Goal: Task Accomplishment & Management: Use online tool/utility

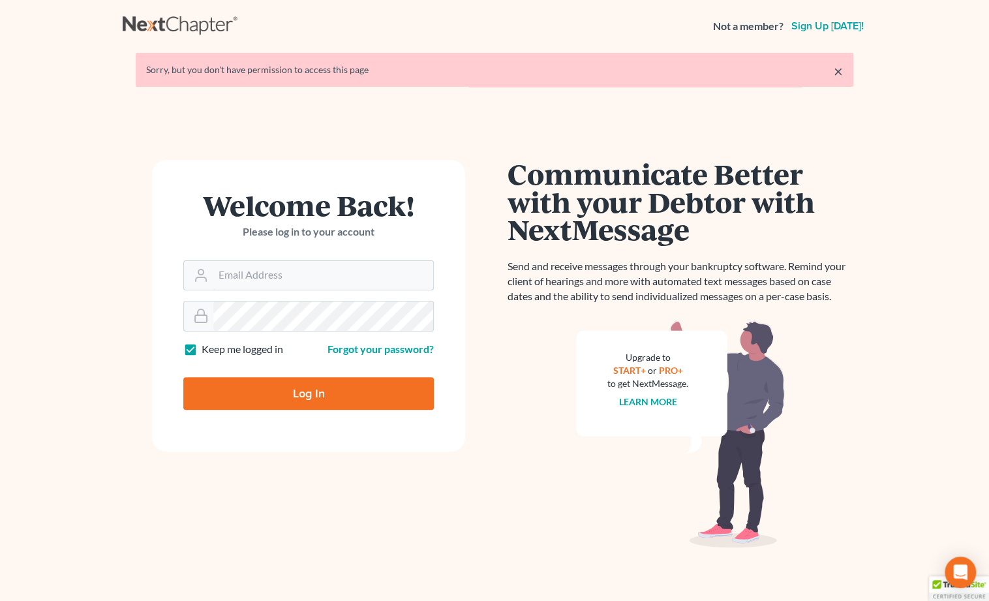
type input "[PERSON_NAME][EMAIL_ADDRESS][DOMAIN_NAME]"
click at [308, 392] on input "Log In" at bounding box center [308, 393] width 250 height 33
type input "Thinking..."
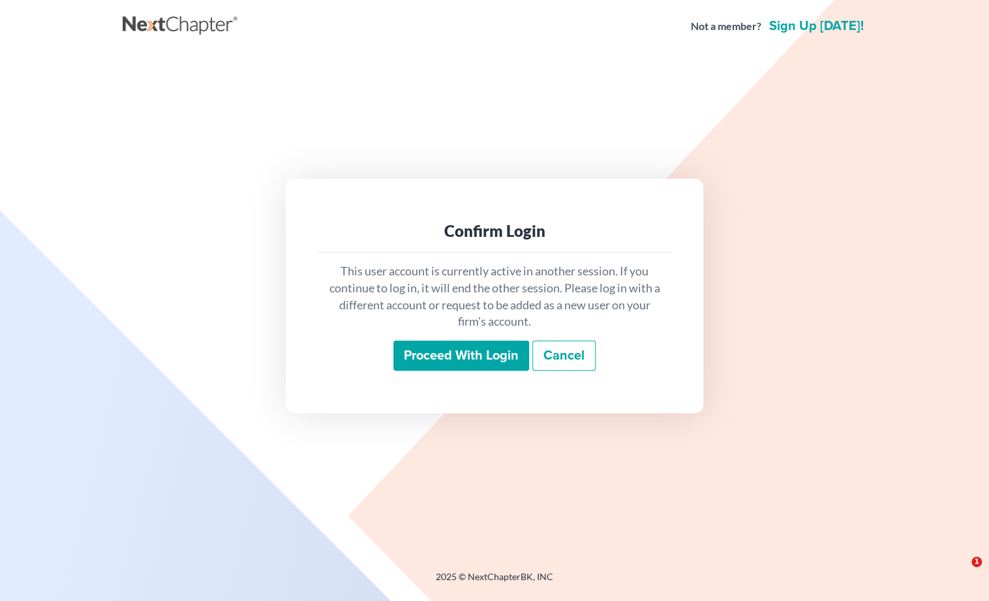
click at [441, 353] on input "Proceed with login" at bounding box center [461, 355] width 136 height 30
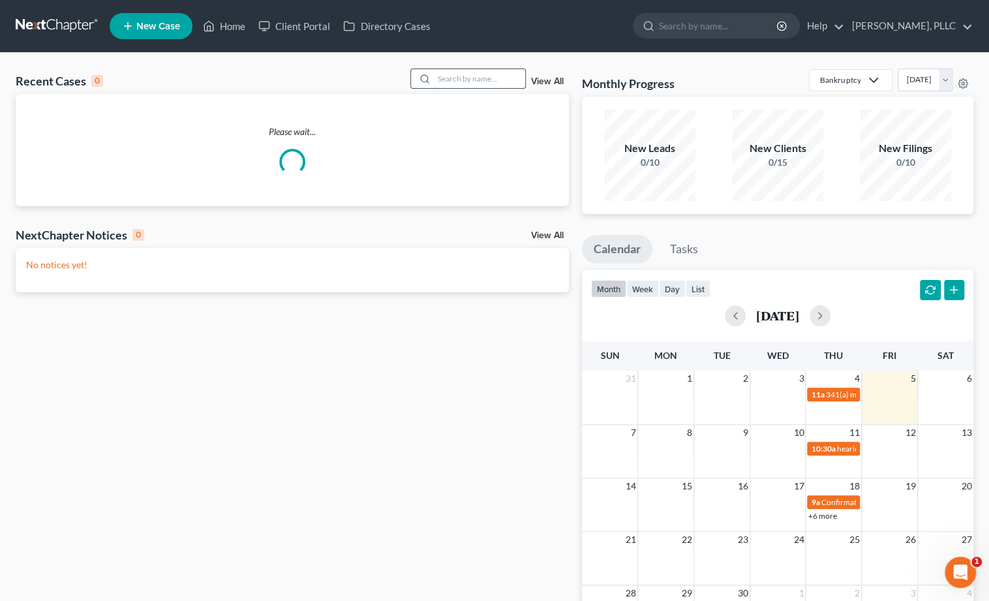
click at [450, 82] on input "search" at bounding box center [479, 78] width 91 height 19
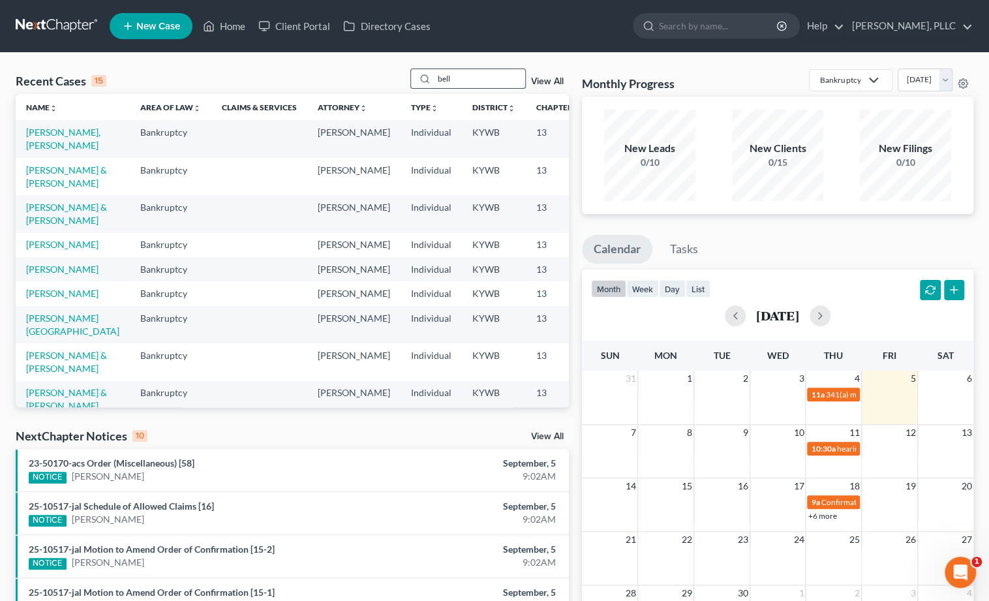
type input "bell"
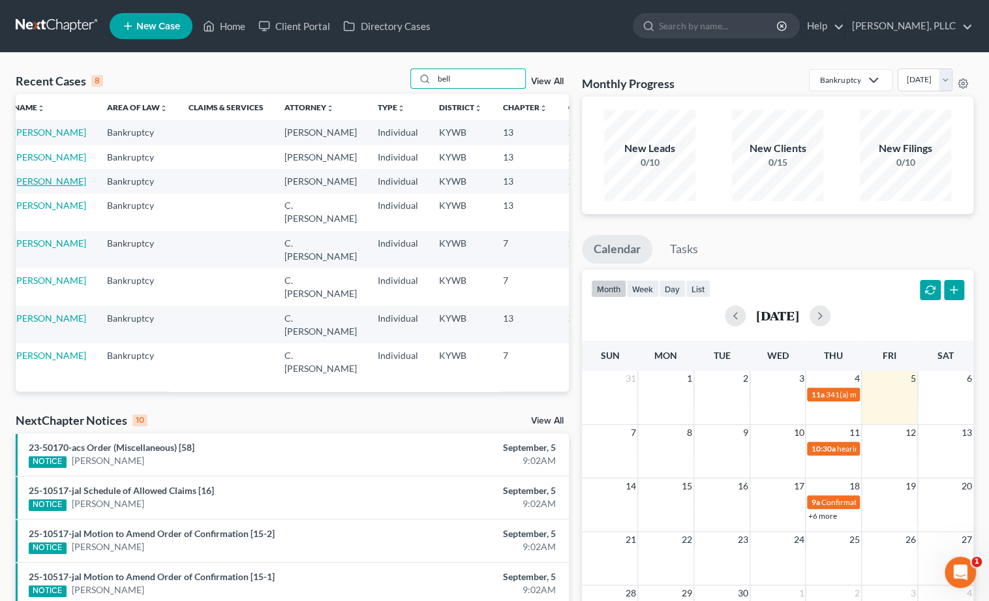
scroll to position [0, 12]
click at [41, 187] on link "[PERSON_NAME]" at bounding box center [50, 180] width 72 height 11
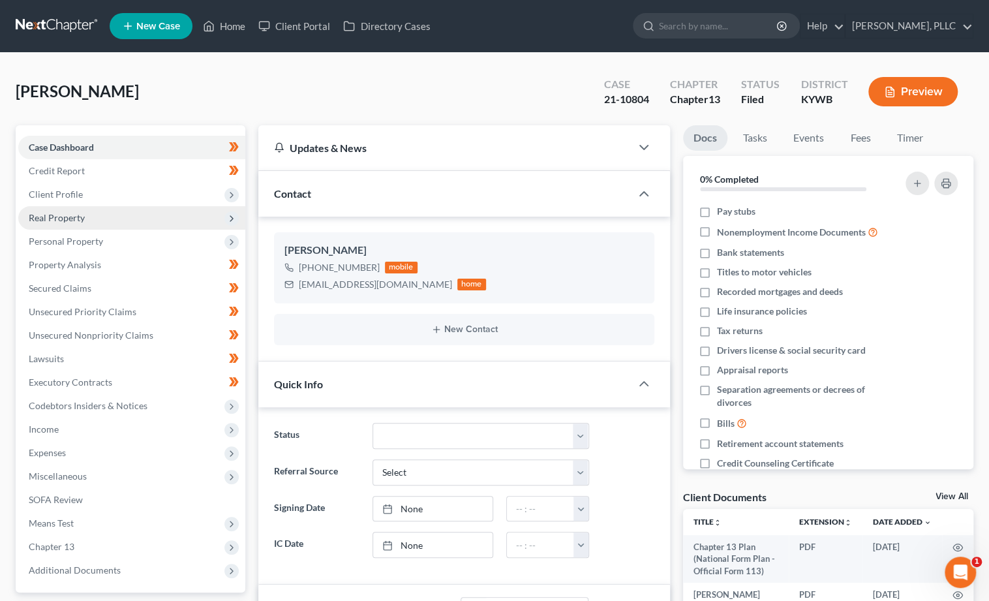
click at [37, 206] on span "Real Property" at bounding box center [131, 217] width 227 height 23
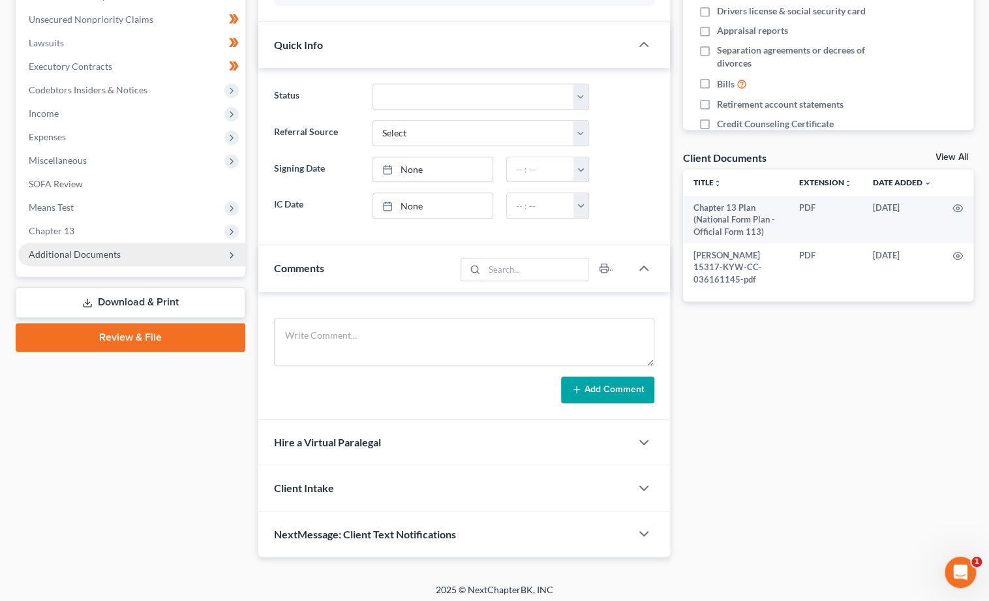
scroll to position [338, 0]
click at [68, 249] on span "Additional Documents" at bounding box center [75, 254] width 92 height 11
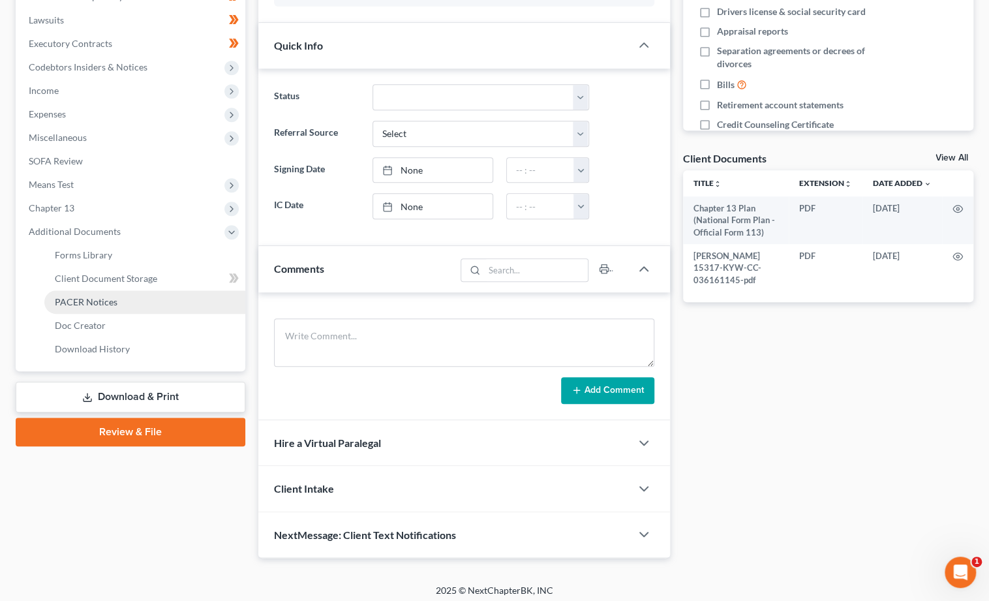
click at [74, 296] on span "PACER Notices" at bounding box center [86, 301] width 63 height 11
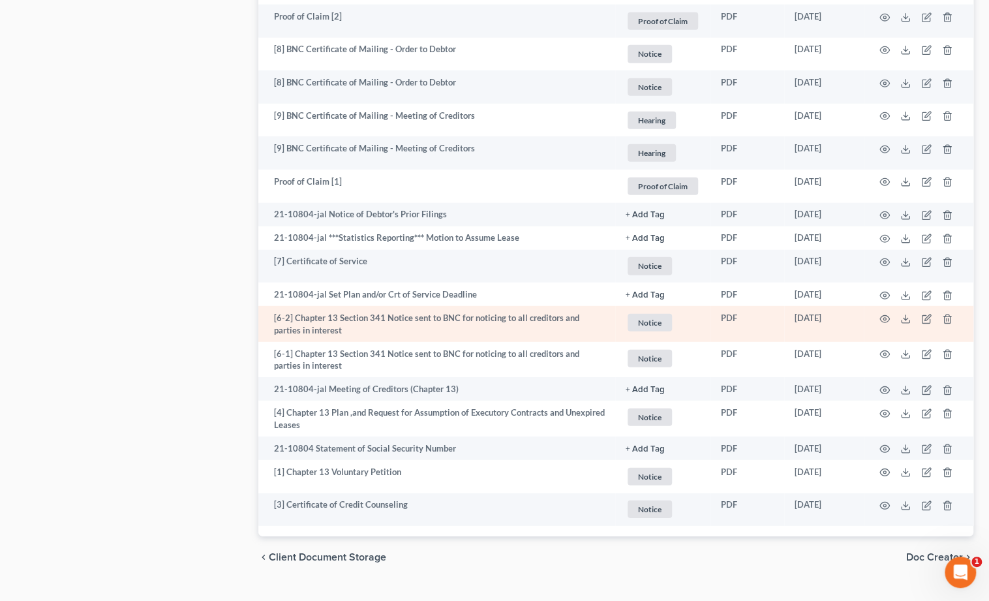
scroll to position [1969, 0]
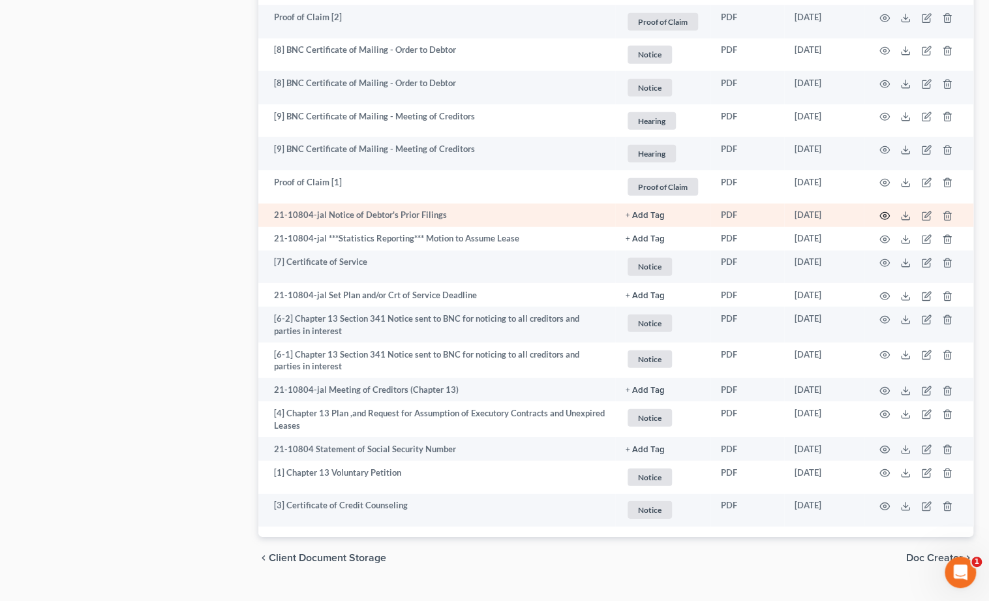
click at [886, 211] on icon "button" at bounding box center [884, 216] width 10 height 10
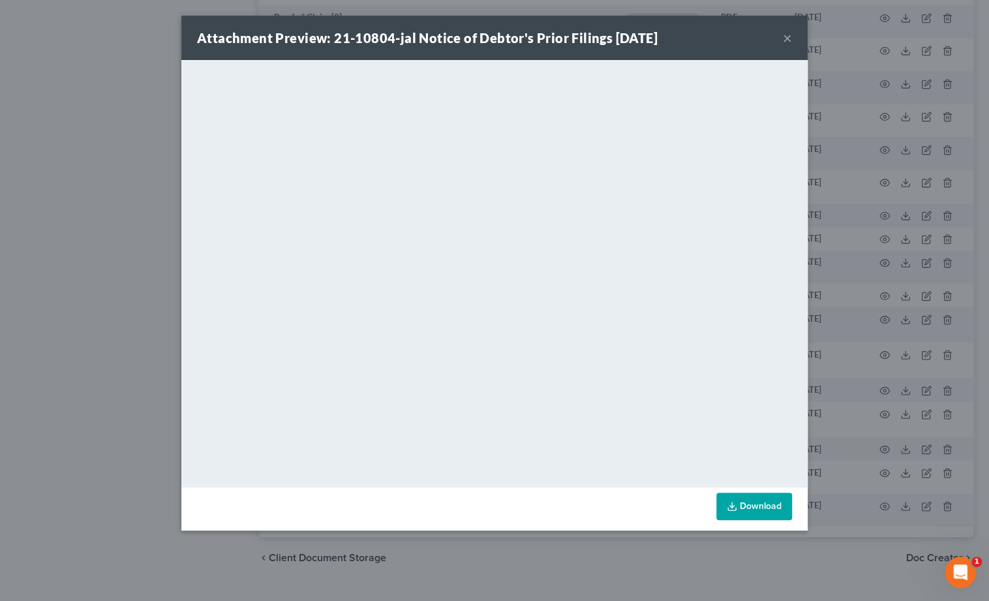
click at [785, 40] on button "×" at bounding box center [787, 38] width 9 height 16
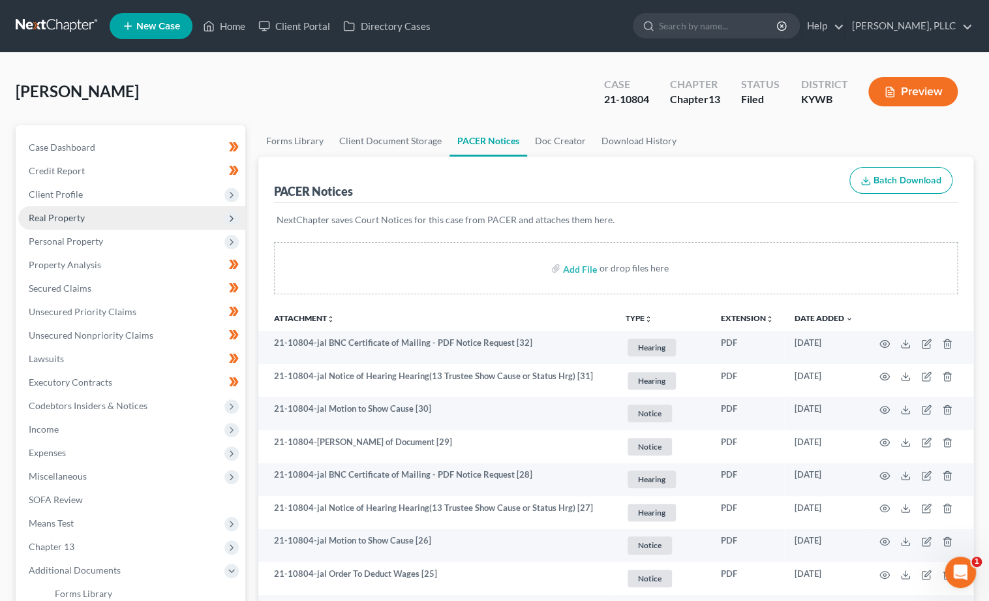
scroll to position [0, 0]
click at [84, 218] on span "Real Property" at bounding box center [131, 217] width 227 height 23
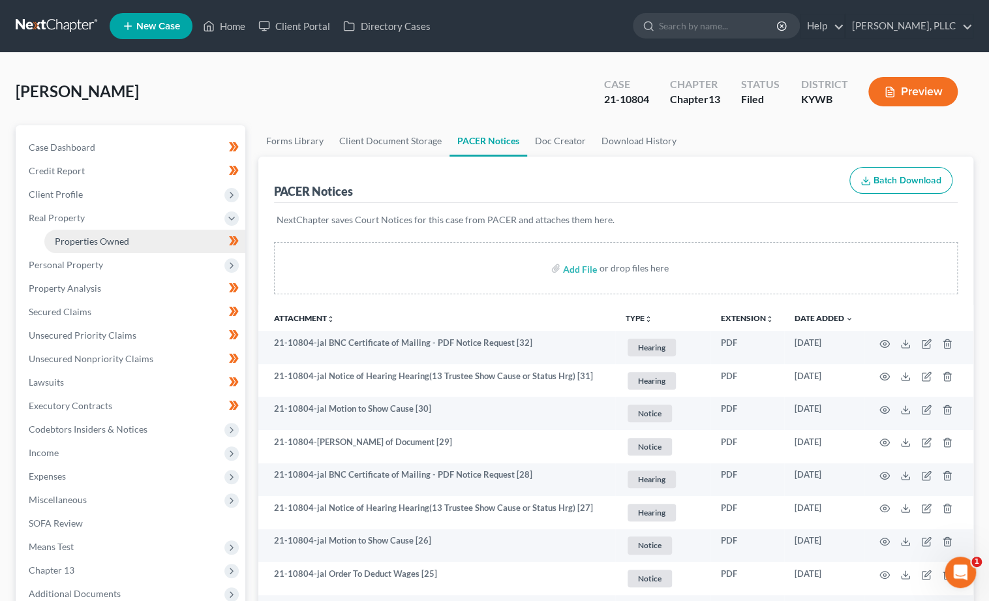
click at [82, 239] on span "Properties Owned" at bounding box center [92, 240] width 74 height 11
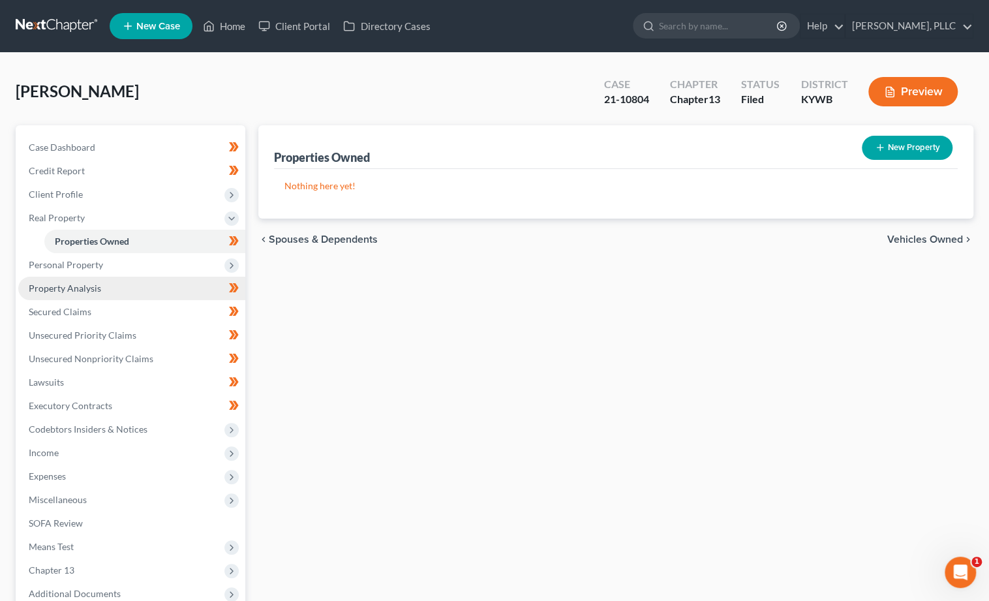
click at [98, 289] on link "Property Analysis" at bounding box center [131, 287] width 227 height 23
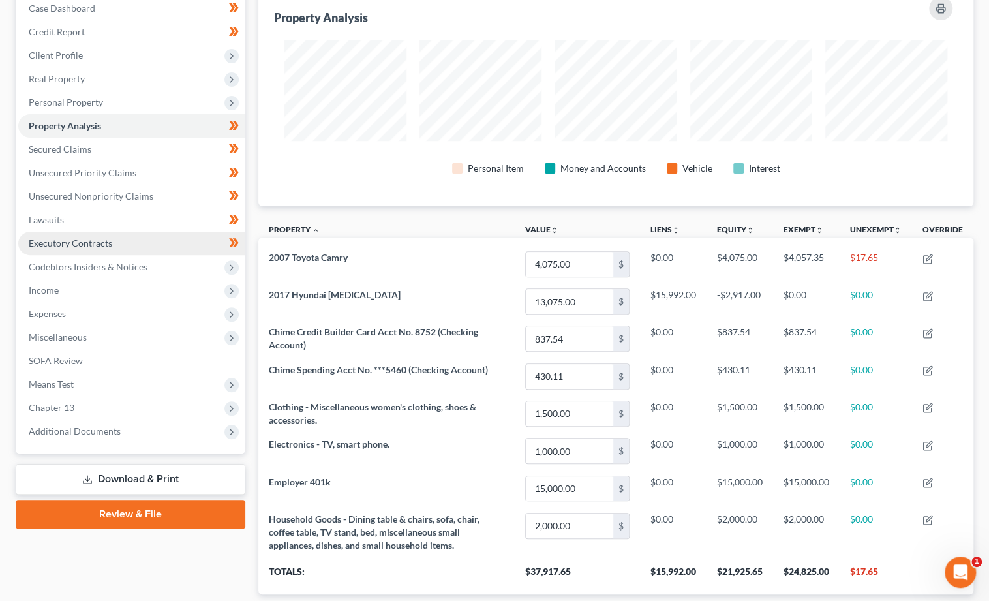
scroll to position [139, 0]
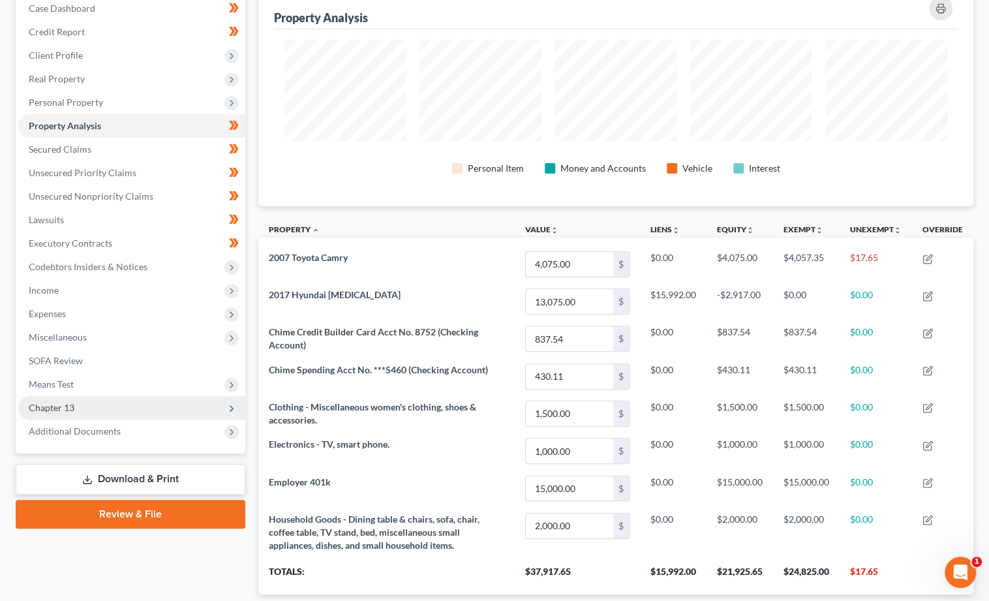
click at [107, 396] on span "Chapter 13" at bounding box center [131, 407] width 227 height 23
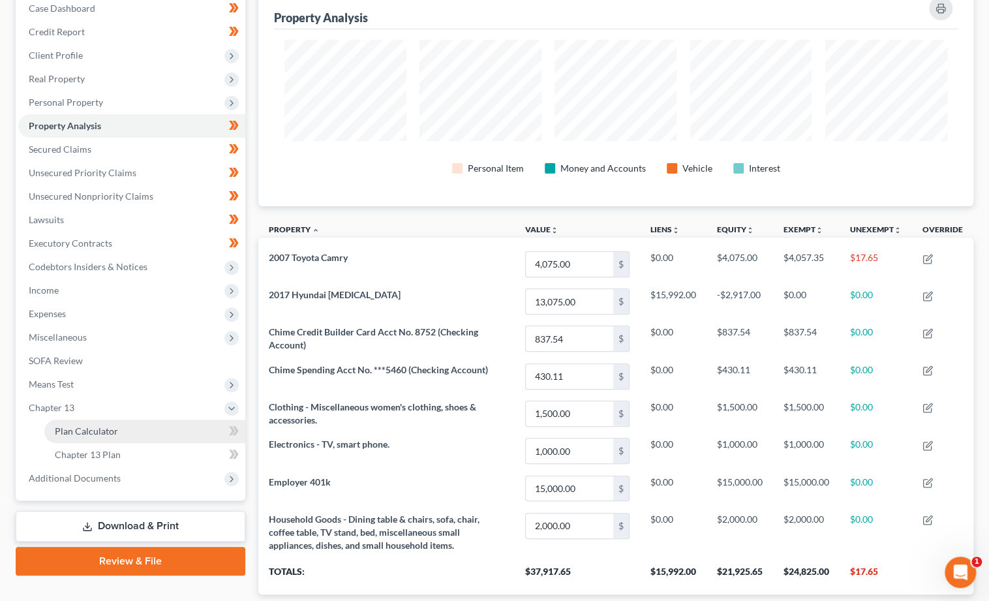
click at [104, 425] on span "Plan Calculator" at bounding box center [86, 430] width 63 height 11
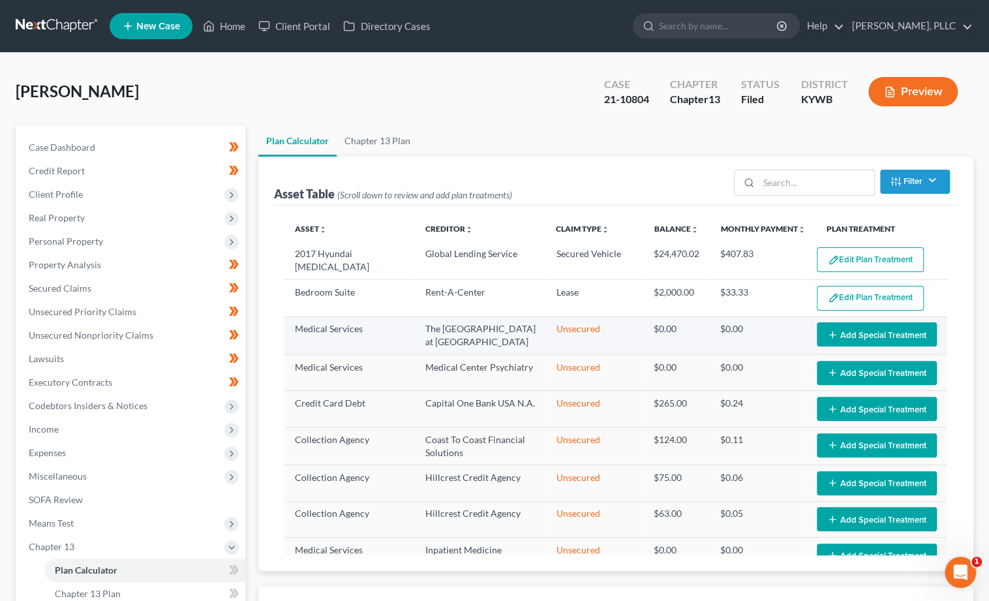
select select "59"
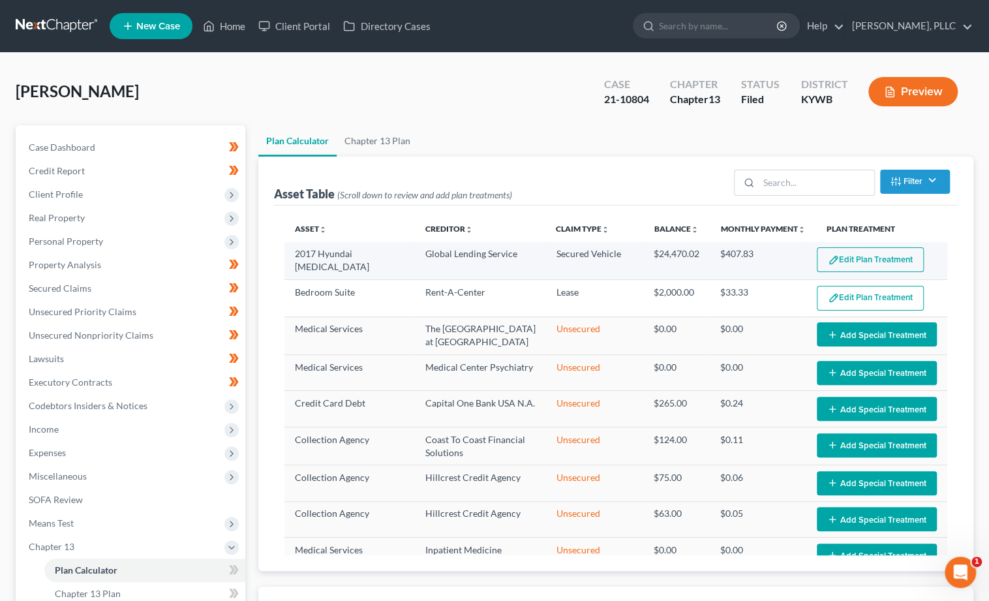
click at [891, 257] on button "Edit Plan Treatment" at bounding box center [869, 259] width 107 height 25
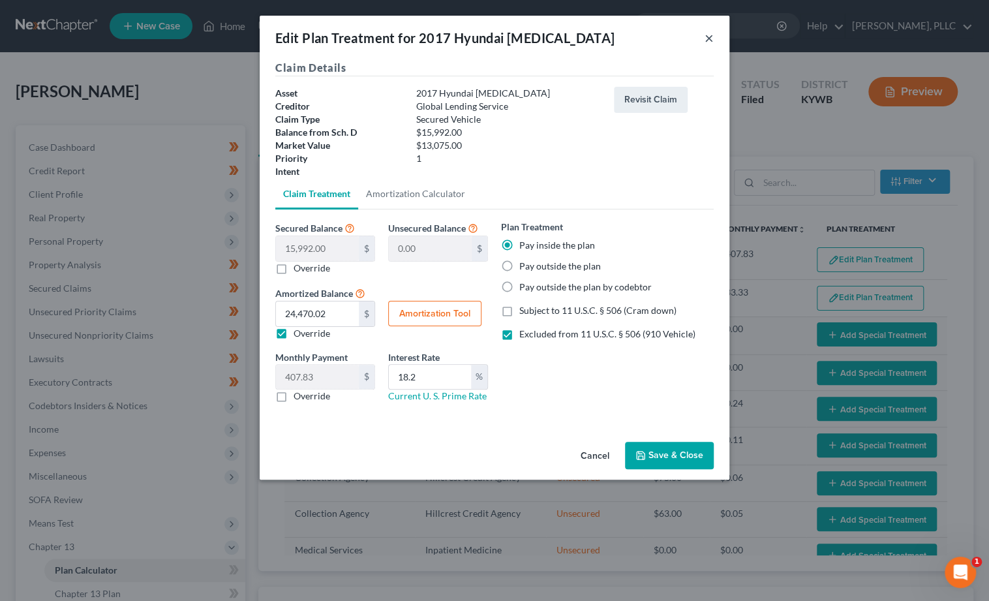
click at [706, 42] on button "×" at bounding box center [708, 38] width 9 height 16
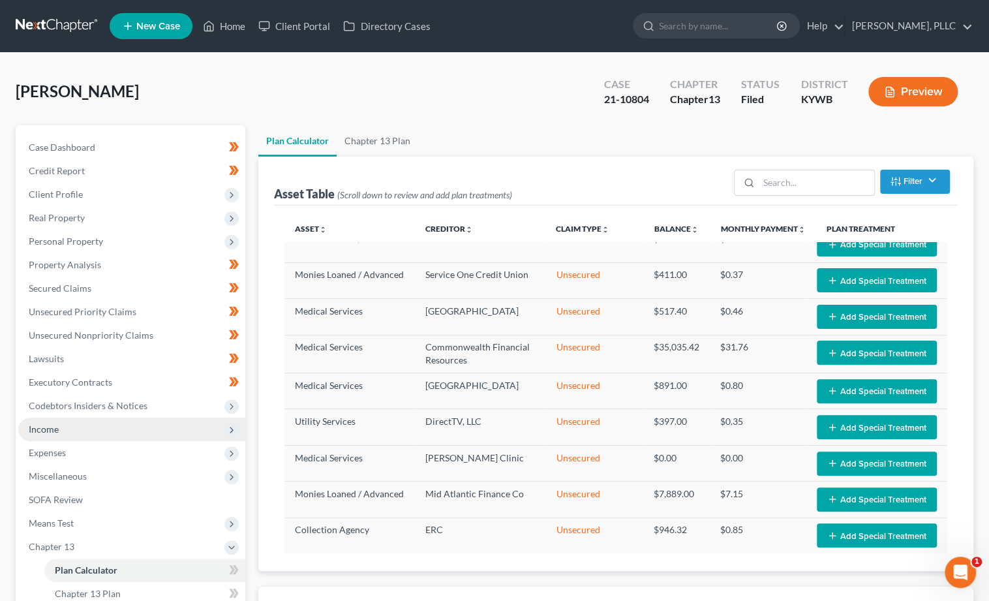
click at [66, 417] on span "Income" at bounding box center [131, 428] width 227 height 23
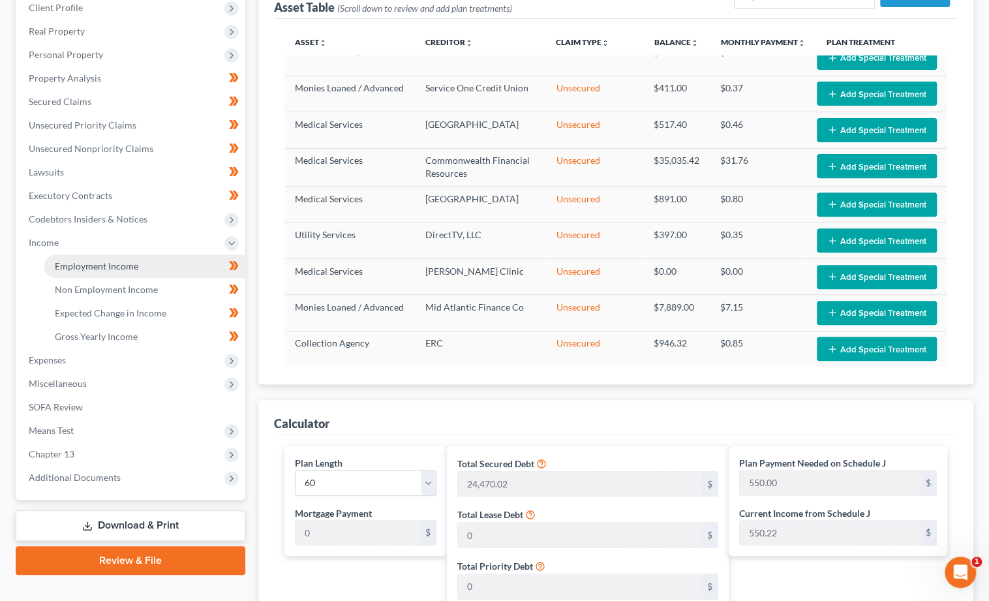
scroll to position [215, 0]
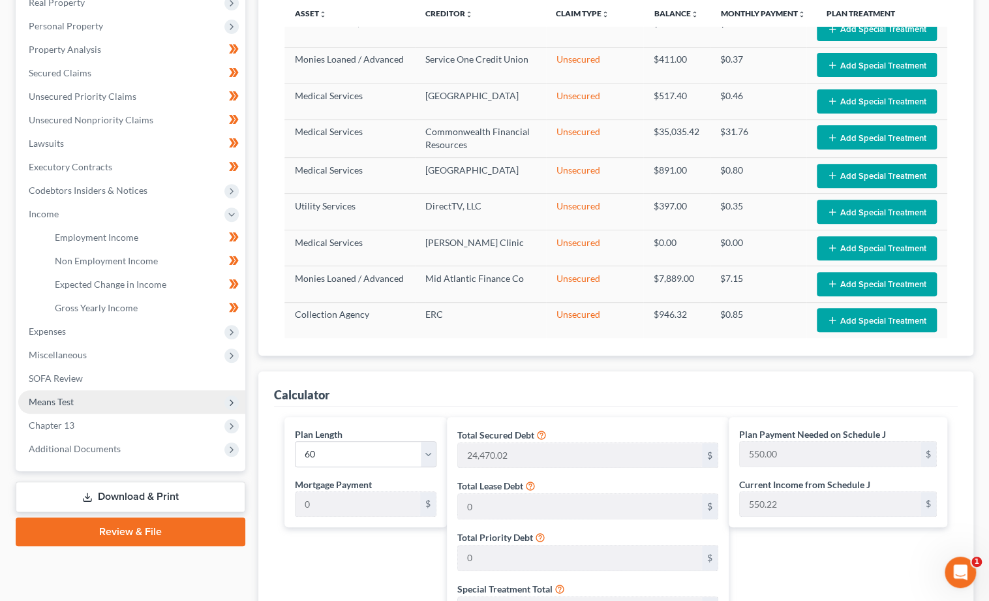
click at [67, 396] on span "Means Test" at bounding box center [51, 401] width 45 height 11
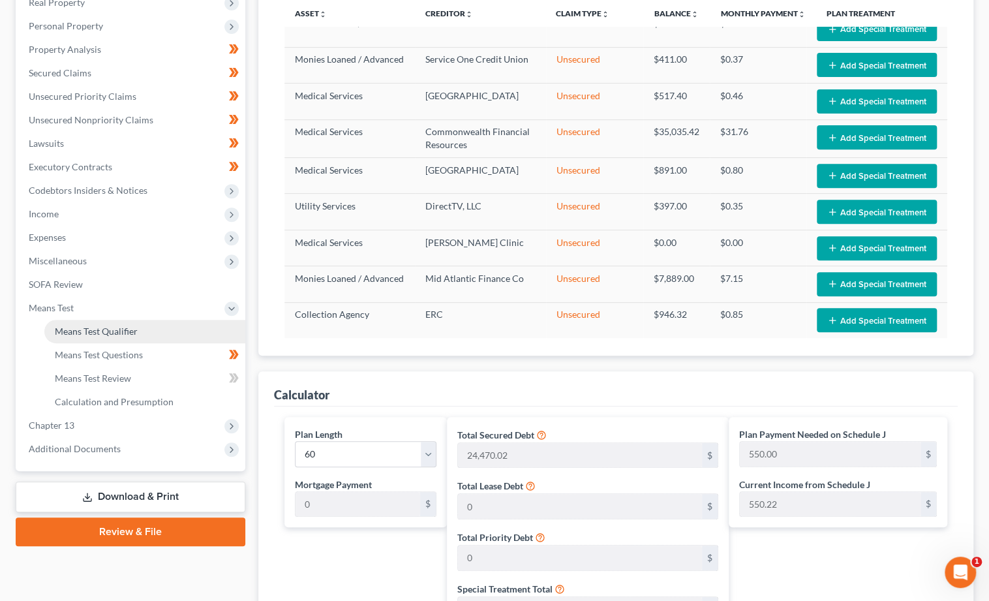
click at [87, 325] on link "Means Test Qualifier" at bounding box center [144, 331] width 201 height 23
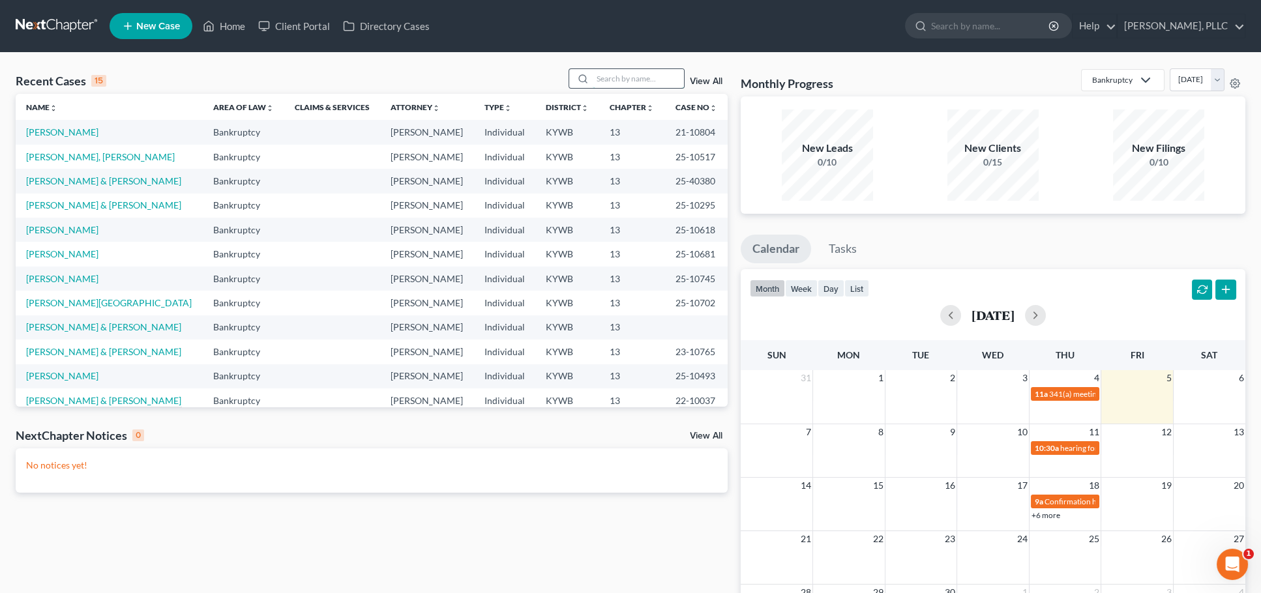
click at [621, 82] on input "search" at bounding box center [638, 78] width 91 height 19
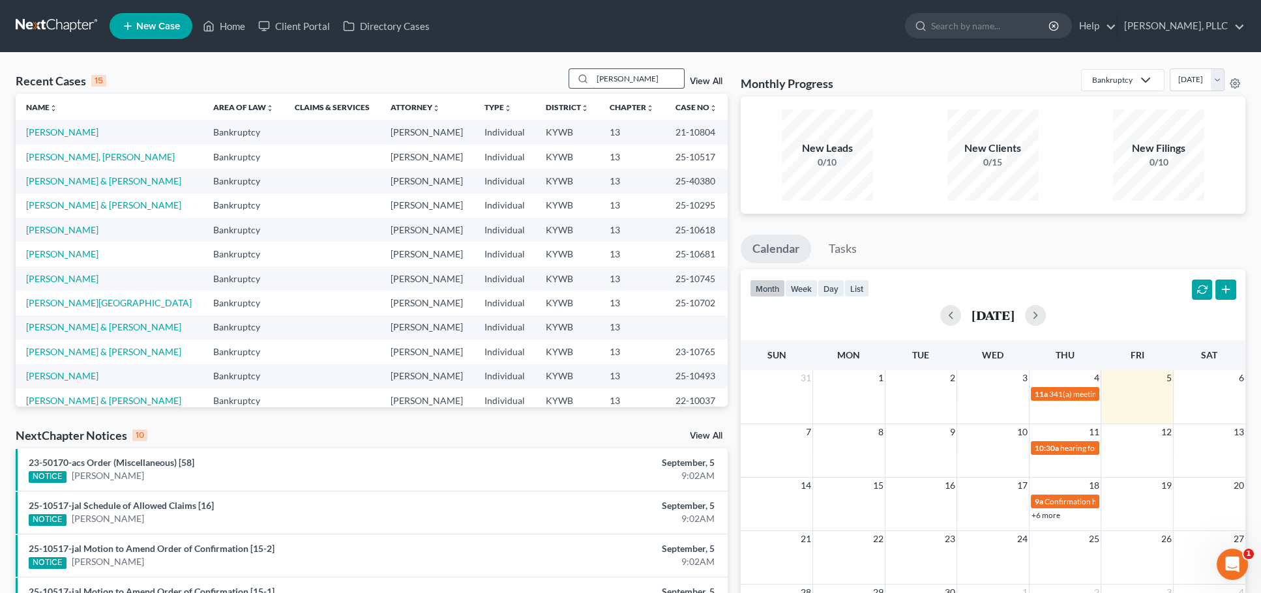
type input "[PERSON_NAME]"
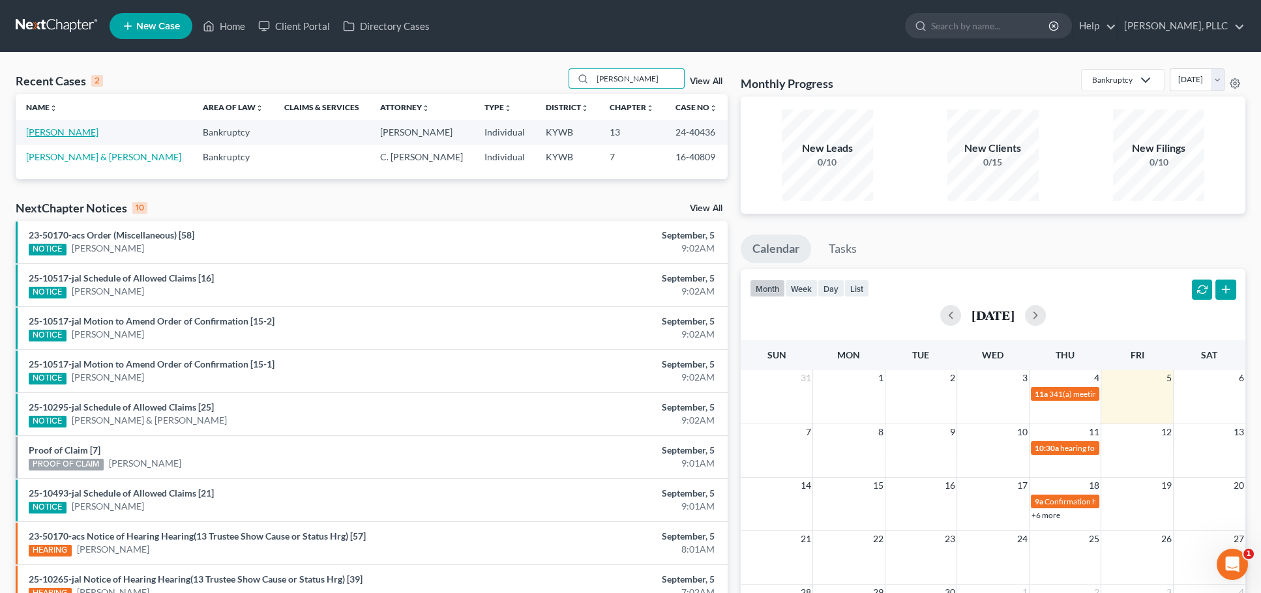
click at [51, 134] on link "[PERSON_NAME]" at bounding box center [62, 132] width 72 height 11
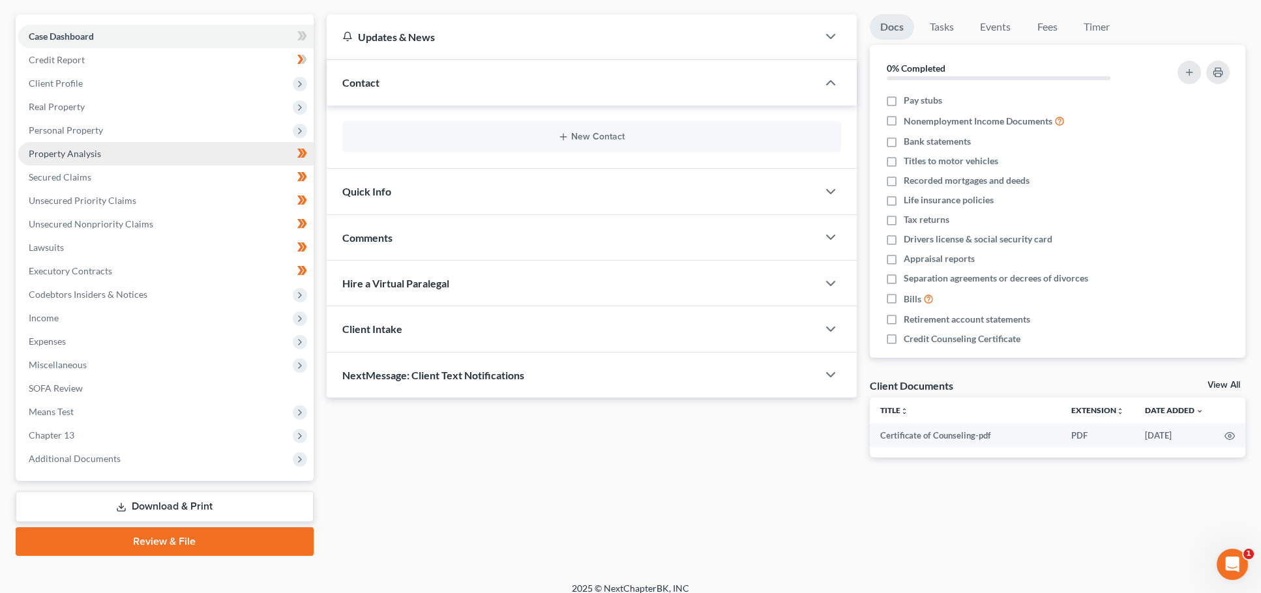
scroll to position [110, 0]
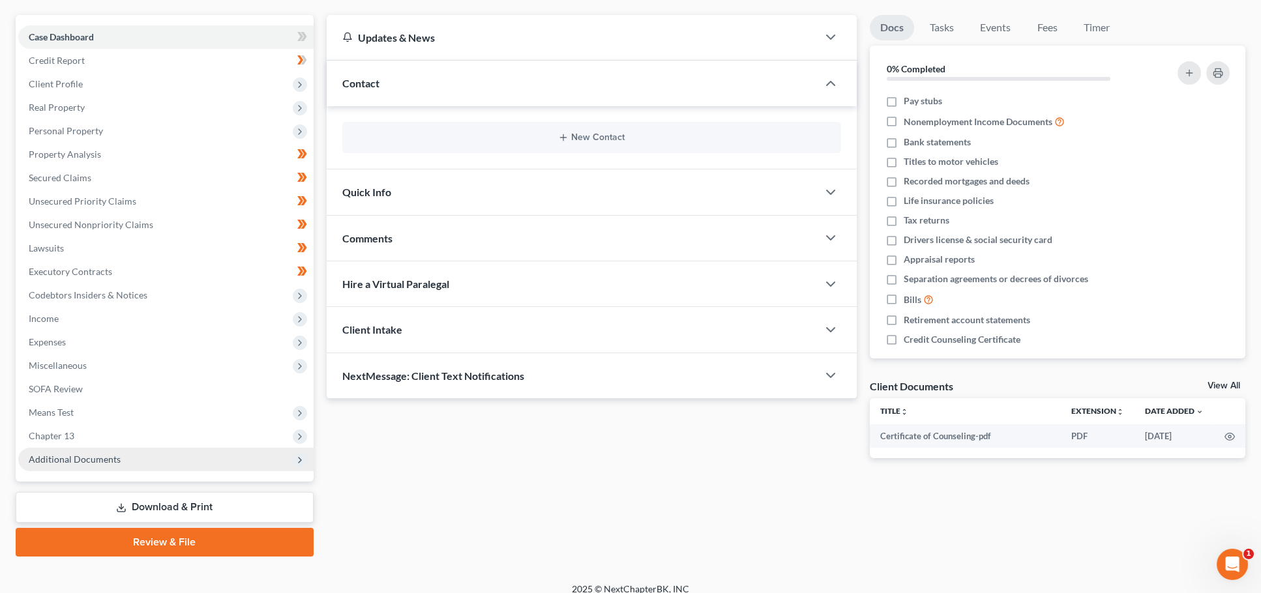
click at [123, 448] on span "Additional Documents" at bounding box center [165, 459] width 295 height 23
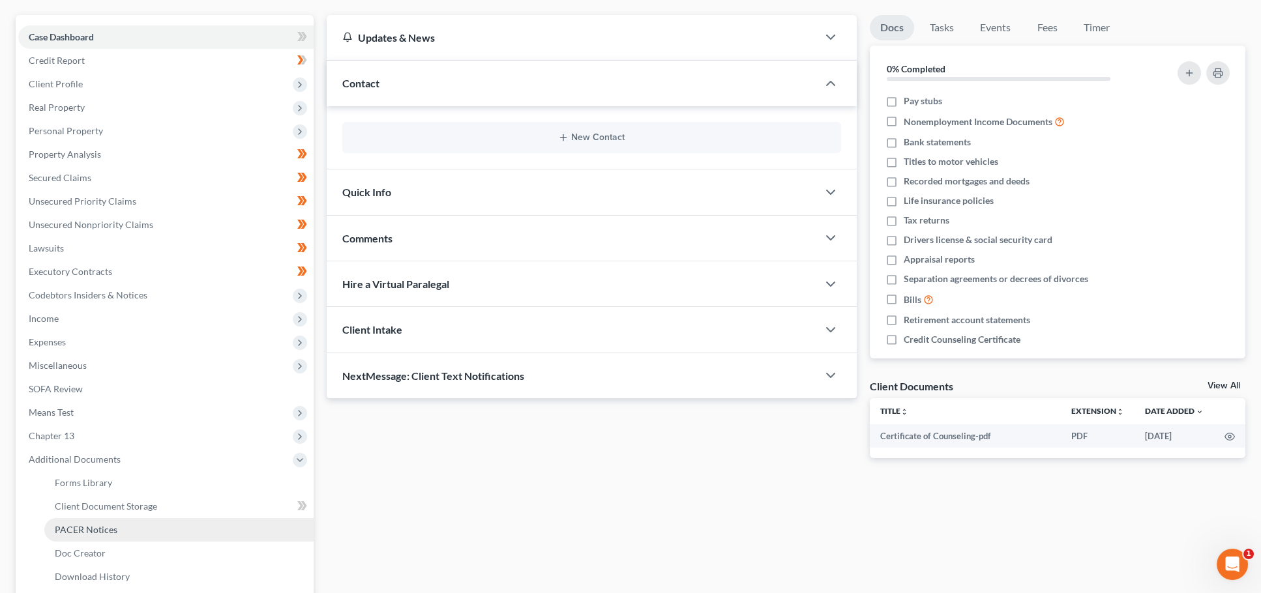
click at [108, 524] on span "PACER Notices" at bounding box center [86, 529] width 63 height 11
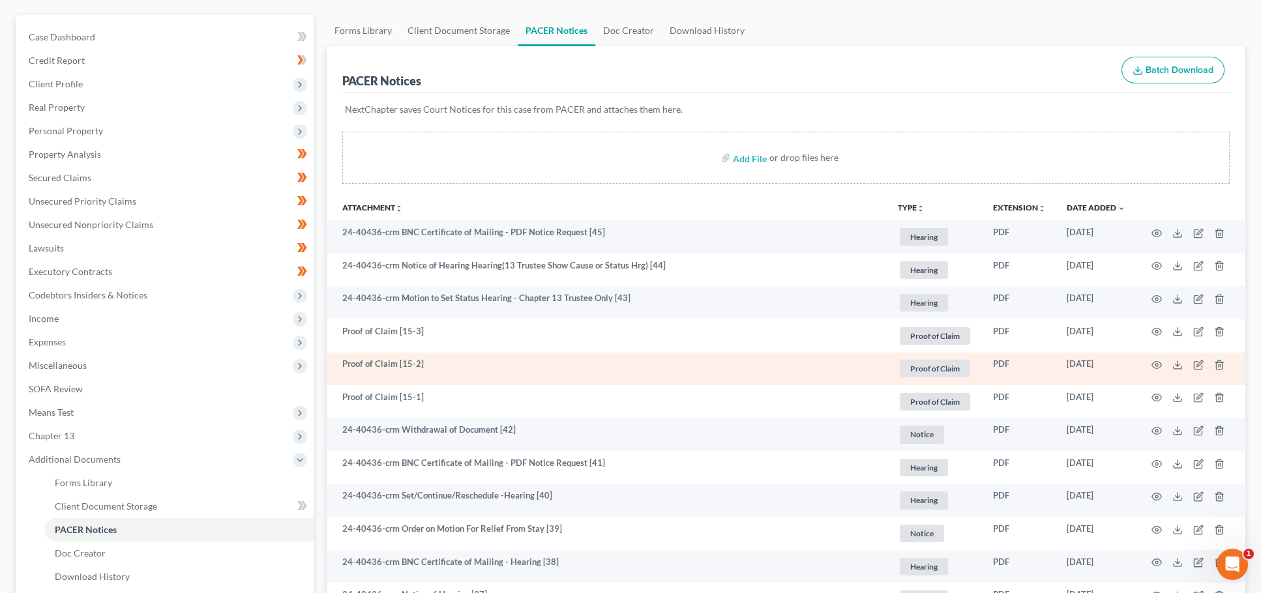
scroll to position [121, 0]
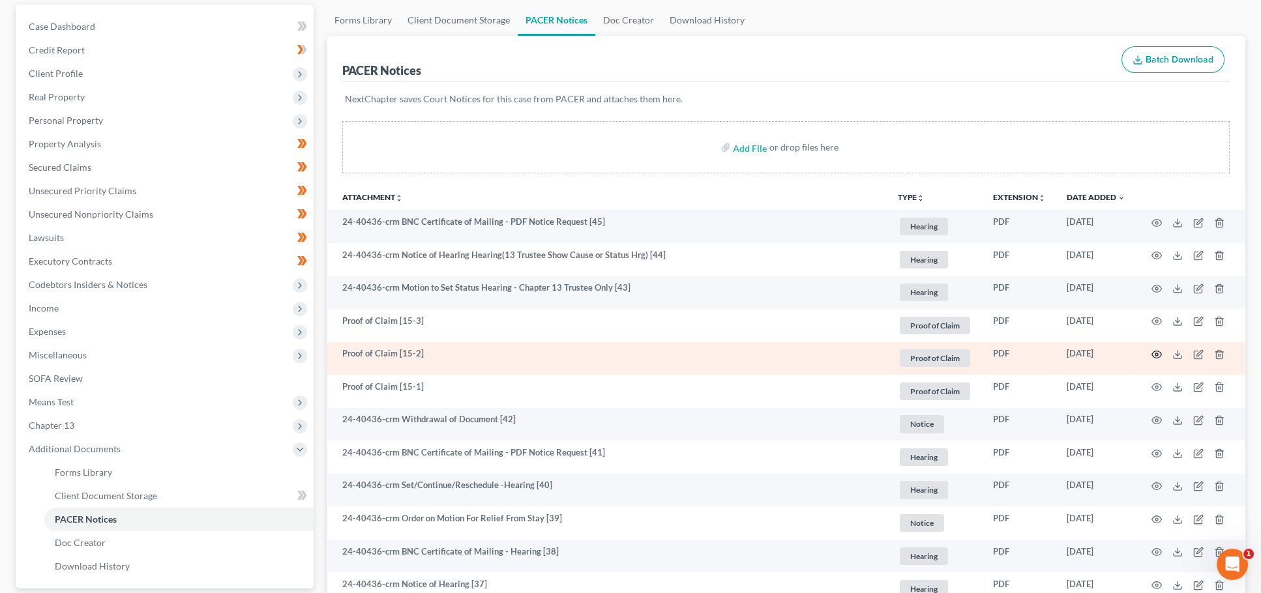
click at [1154, 350] on icon "button" at bounding box center [1157, 355] width 10 height 10
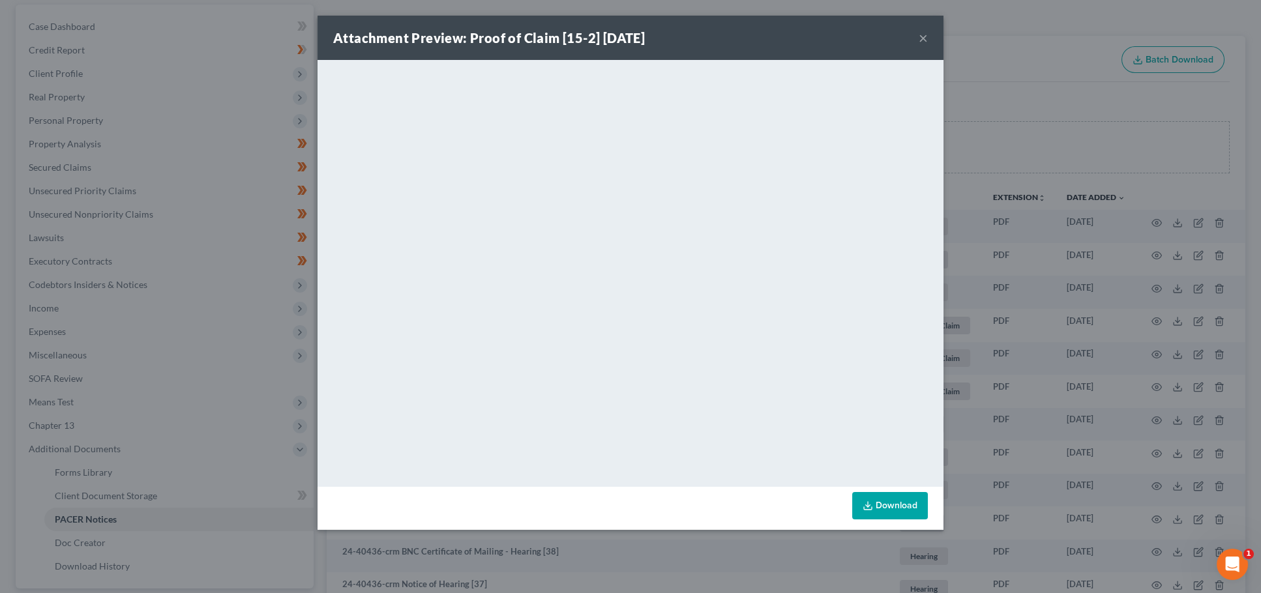
click at [926, 40] on button "×" at bounding box center [923, 38] width 9 height 16
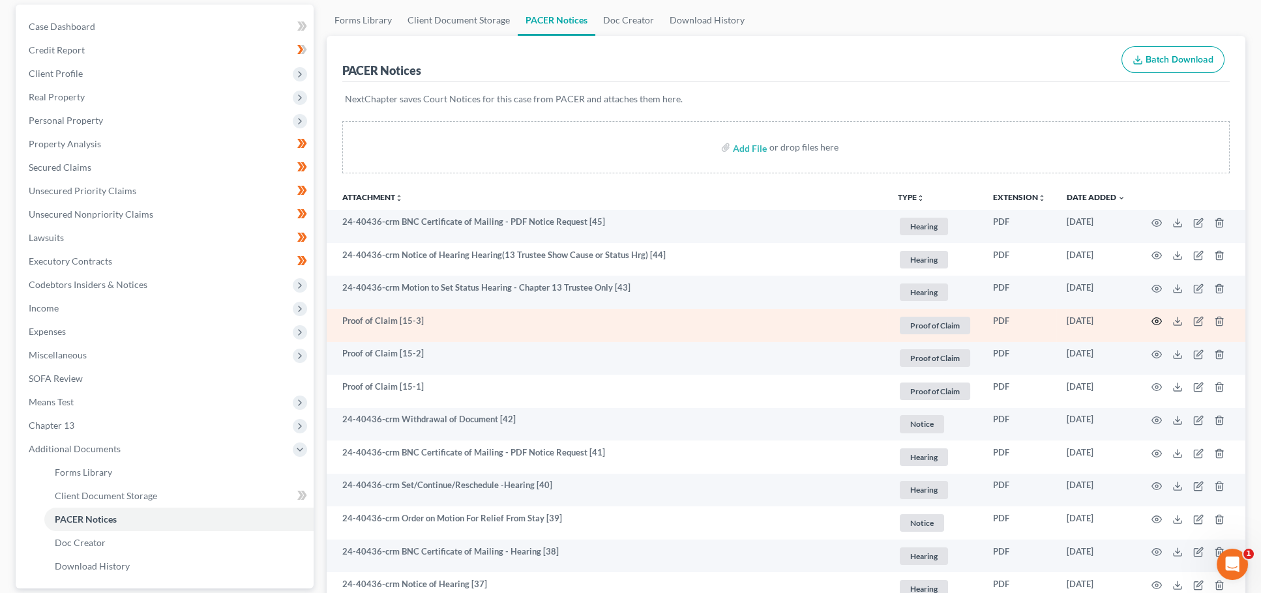
click at [1159, 321] on icon "button" at bounding box center [1157, 321] width 10 height 7
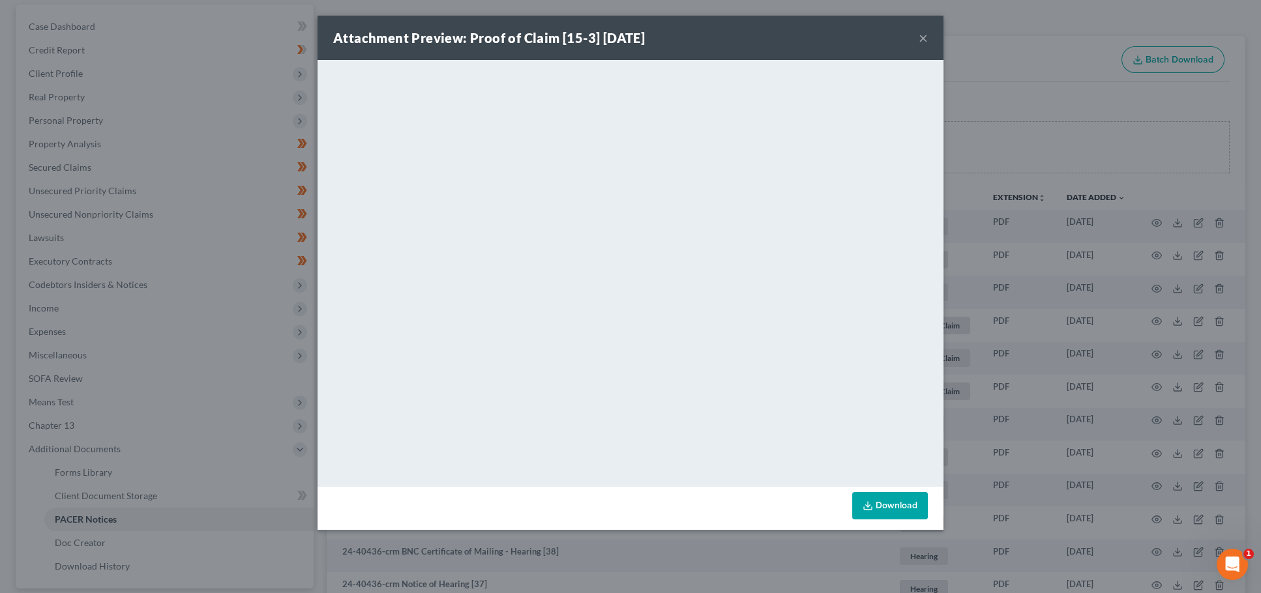
click at [925, 37] on button "×" at bounding box center [923, 38] width 9 height 16
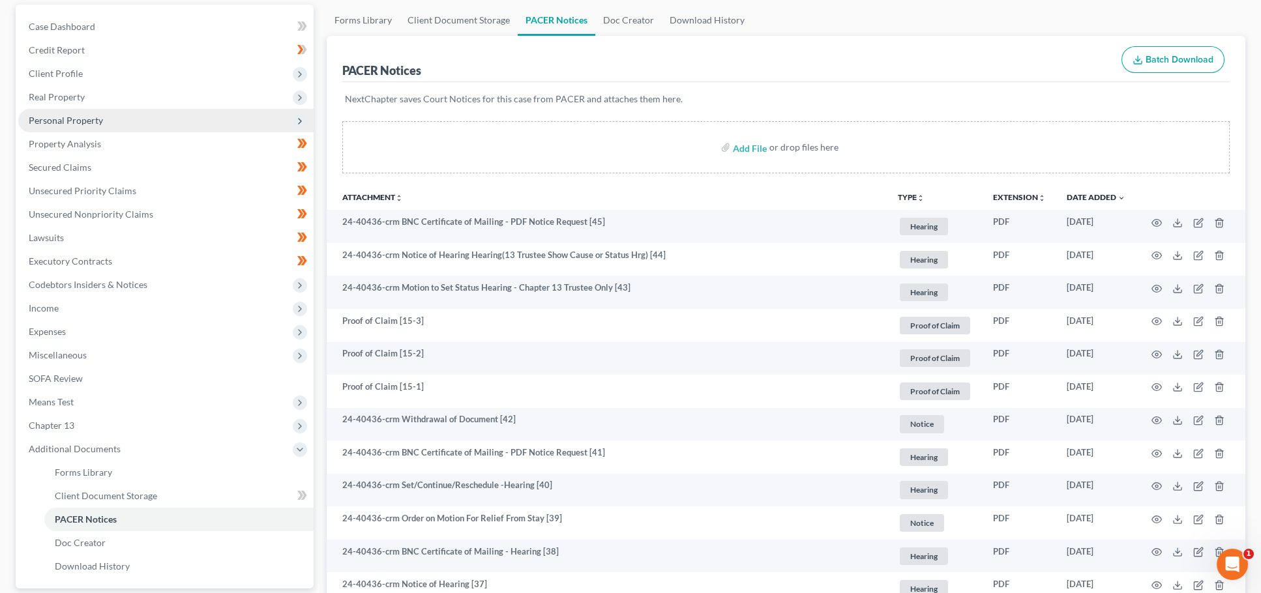
click at [111, 113] on span "Personal Property" at bounding box center [165, 120] width 295 height 23
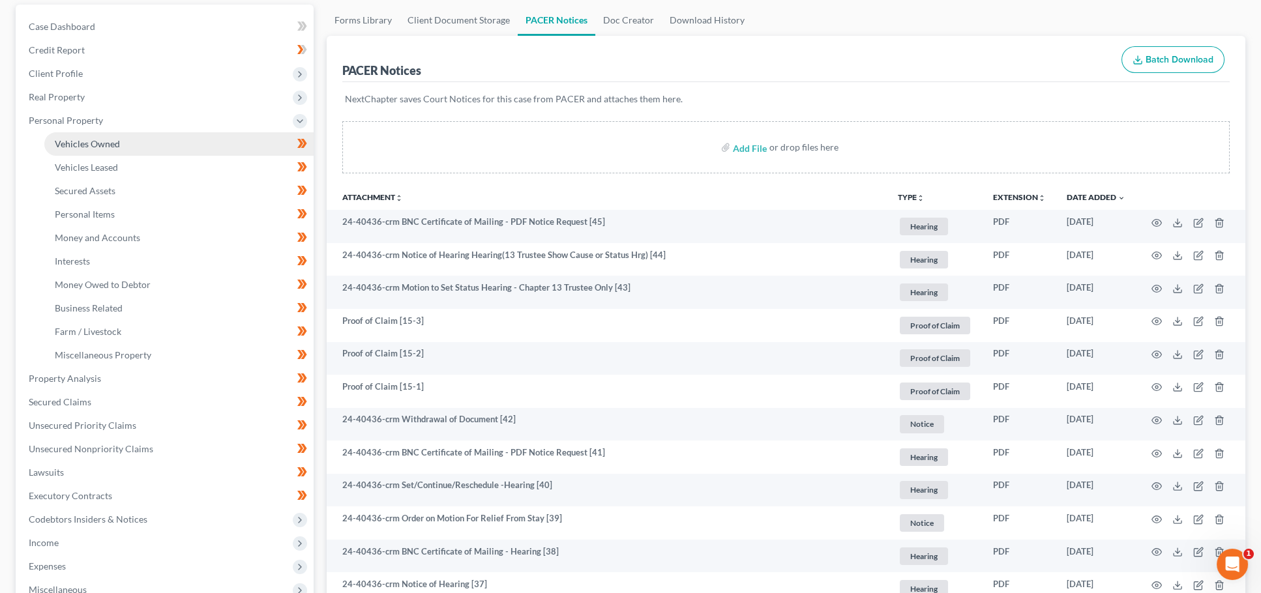
click at [97, 132] on link "Vehicles Owned" at bounding box center [178, 143] width 269 height 23
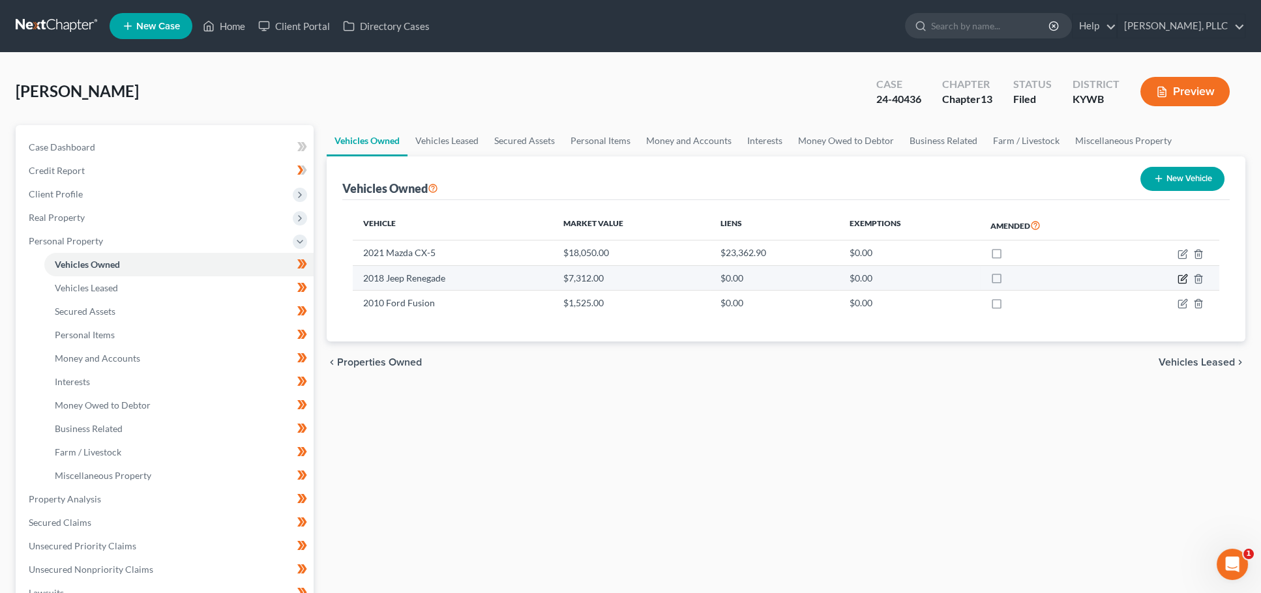
click at [1183, 276] on icon "button" at bounding box center [1184, 278] width 6 height 6
select select "0"
select select "8"
select select "3"
select select "0"
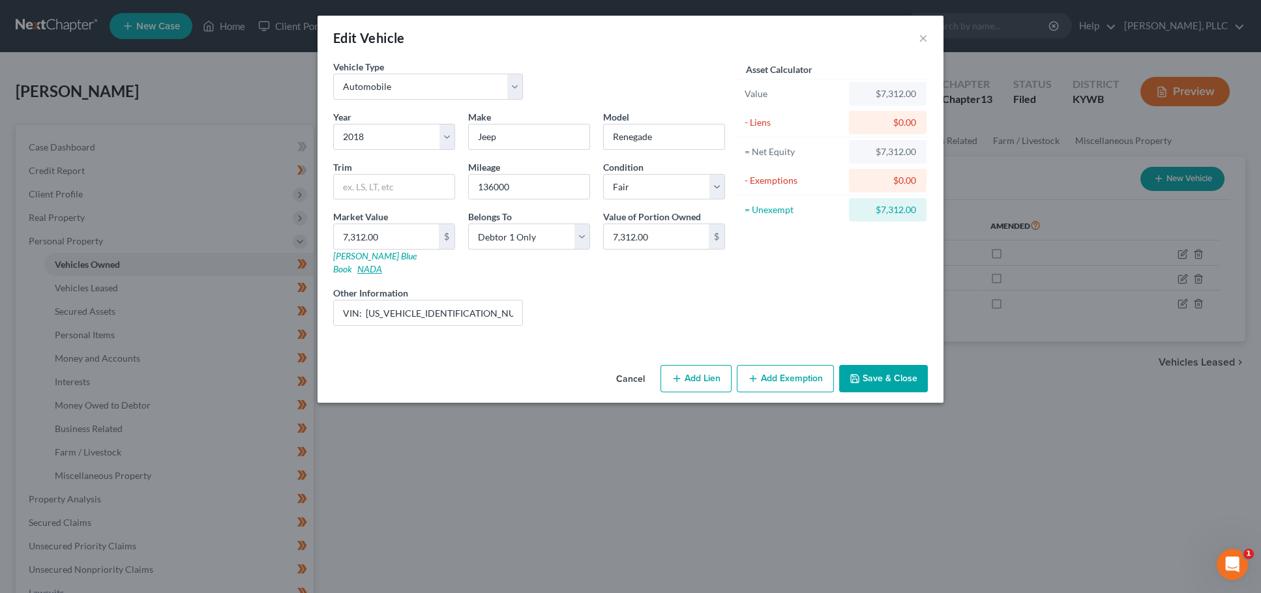
click at [382, 263] on link "NADA" at bounding box center [369, 268] width 25 height 11
click at [626, 366] on button "Cancel" at bounding box center [631, 379] width 50 height 26
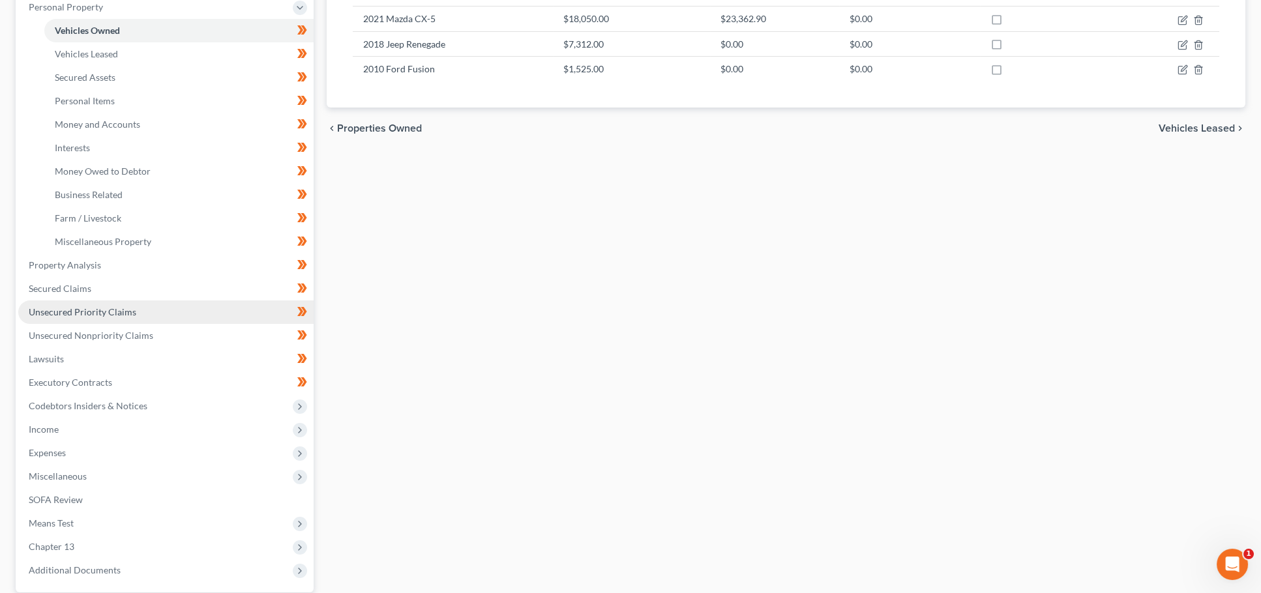
scroll to position [235, 0]
drag, startPoint x: 76, startPoint y: 552, endPoint x: 82, endPoint y: 546, distance: 7.4
click at [76, 564] on span "Additional Documents" at bounding box center [75, 569] width 92 height 11
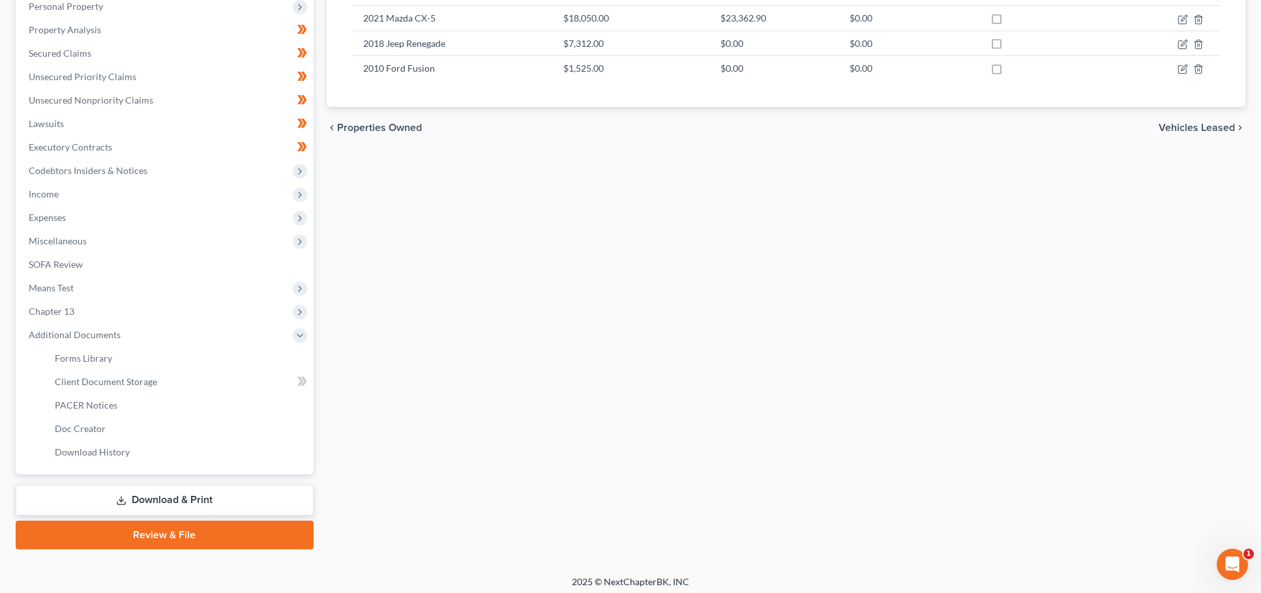
scroll to position [225, 0]
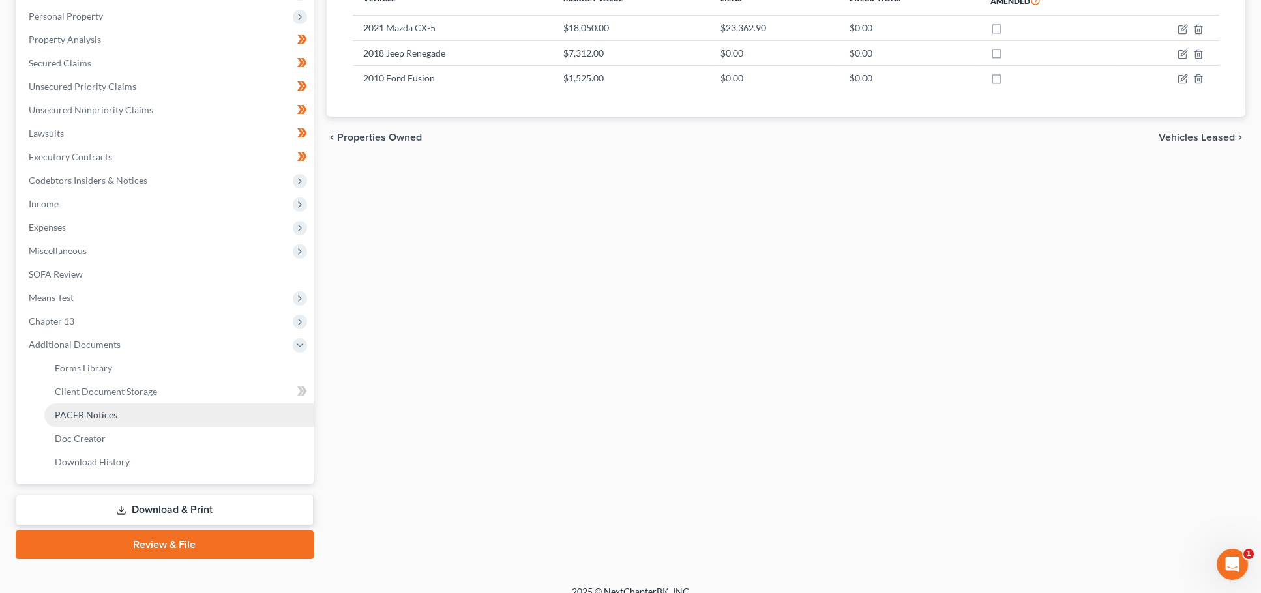
click at [134, 404] on link "PACER Notices" at bounding box center [178, 415] width 269 height 23
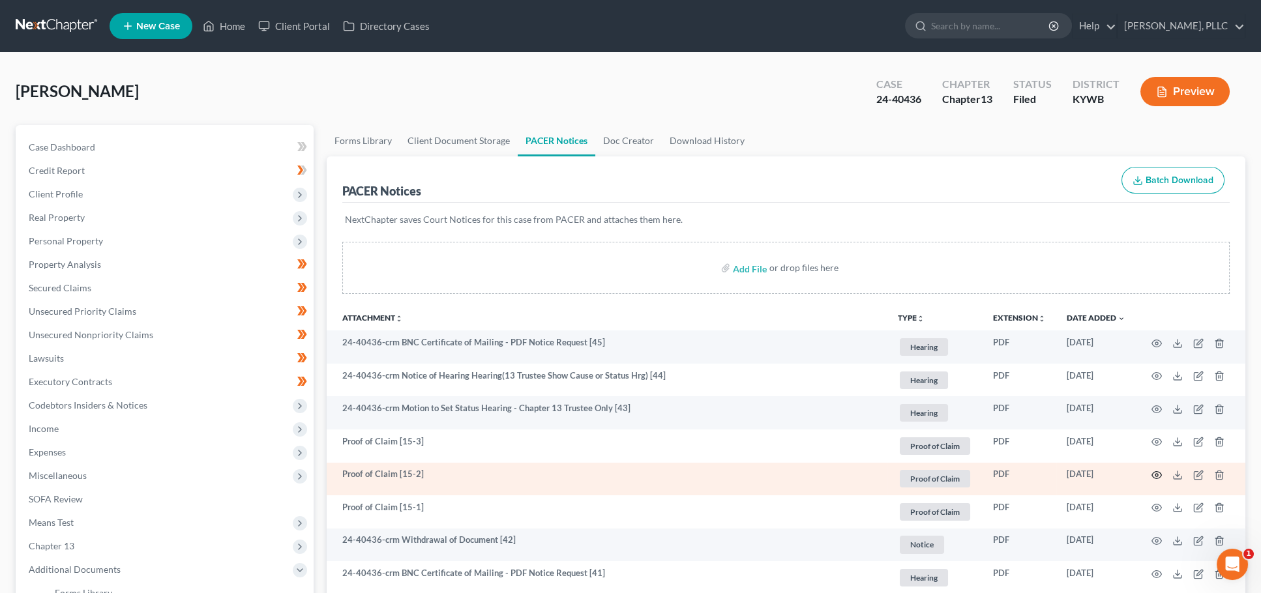
click at [1160, 471] on icon "button" at bounding box center [1157, 475] width 10 height 10
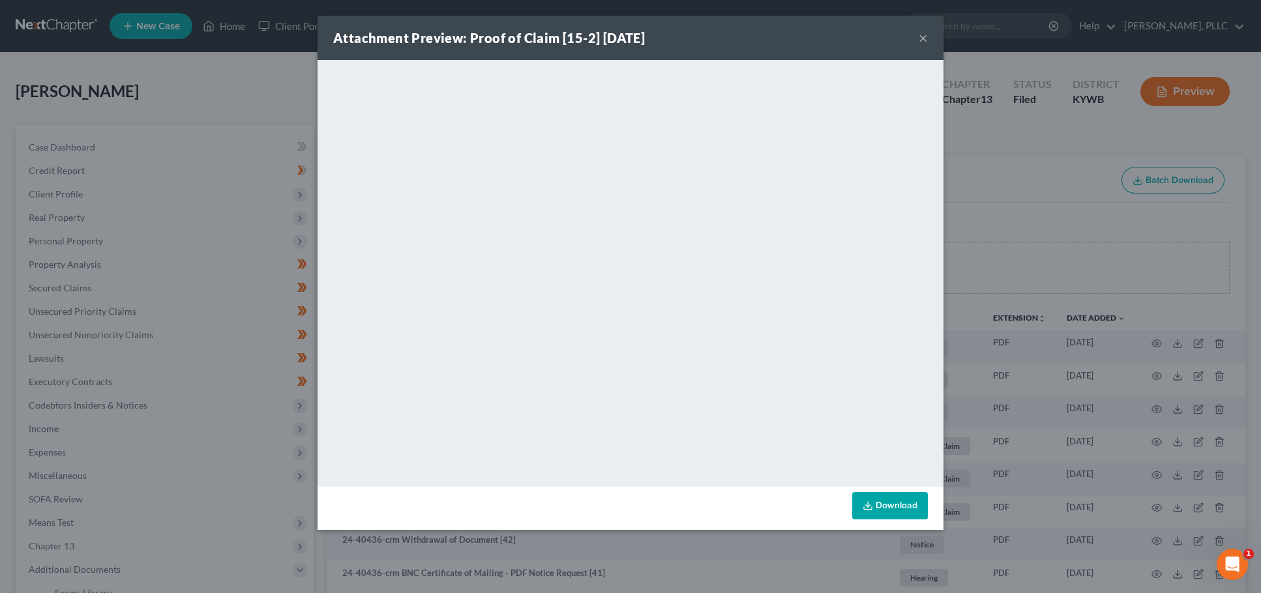
click at [924, 39] on button "×" at bounding box center [923, 38] width 9 height 16
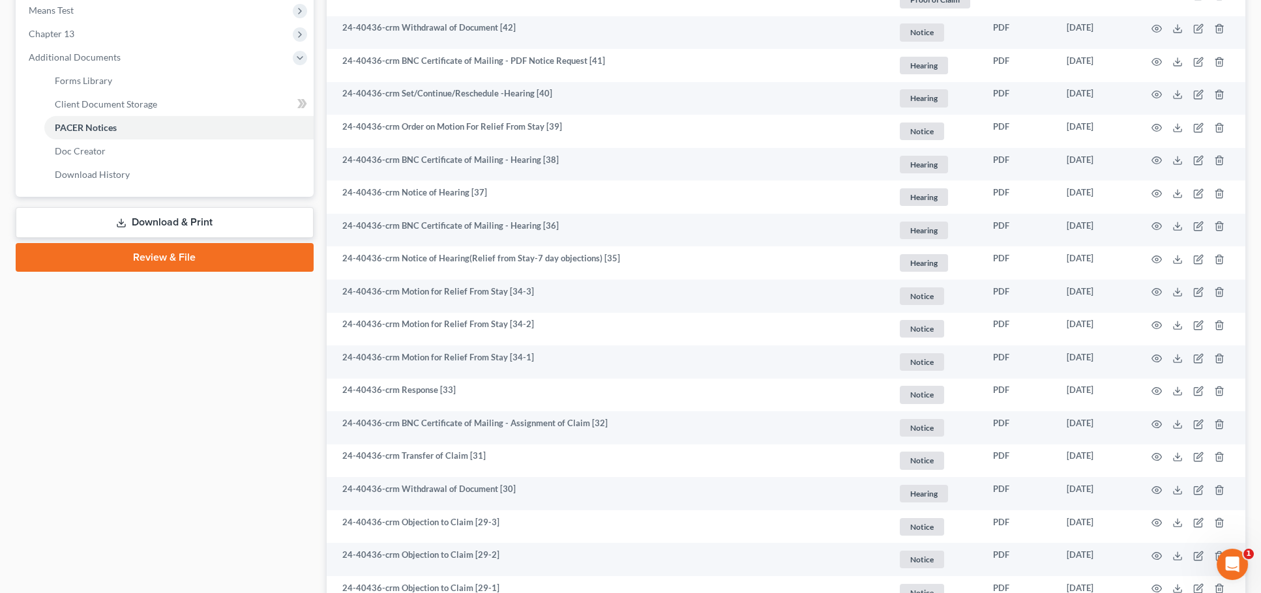
scroll to position [494, 0]
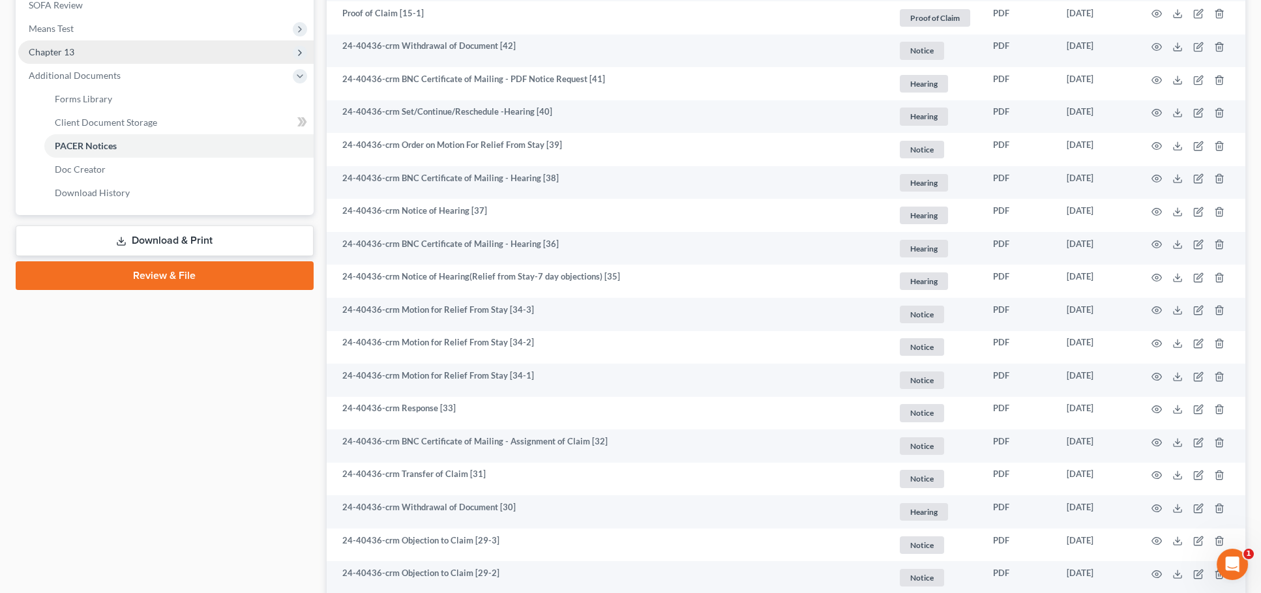
click at [205, 50] on span "Chapter 13" at bounding box center [165, 51] width 295 height 23
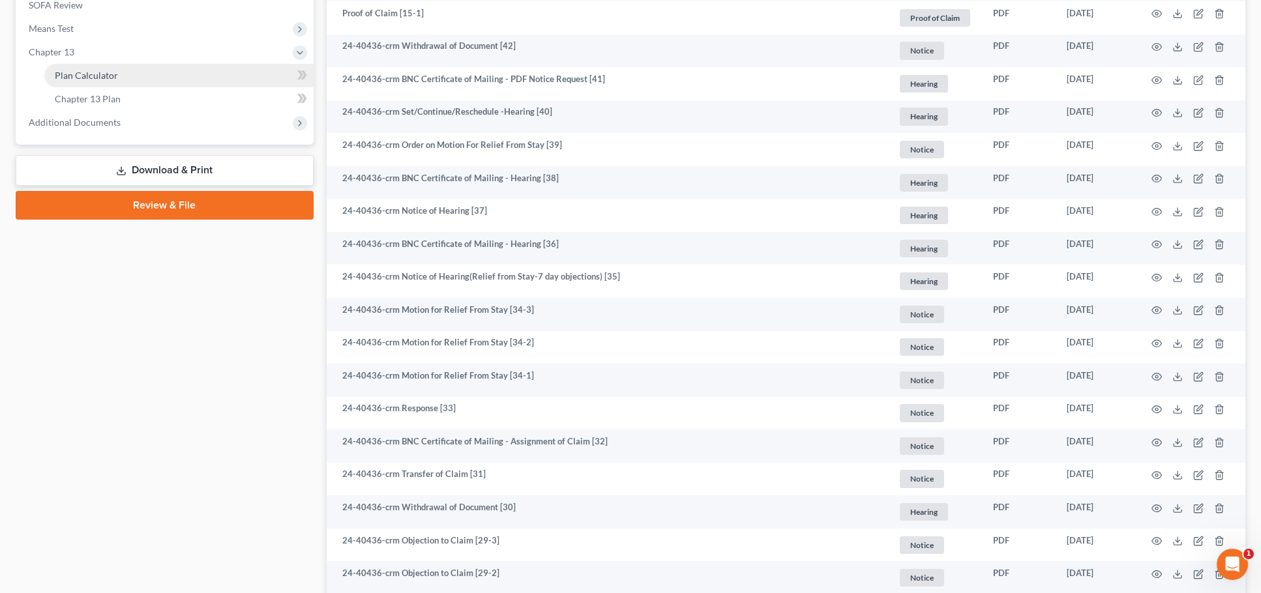
click at [170, 65] on link "Plan Calculator" at bounding box center [178, 75] width 269 height 23
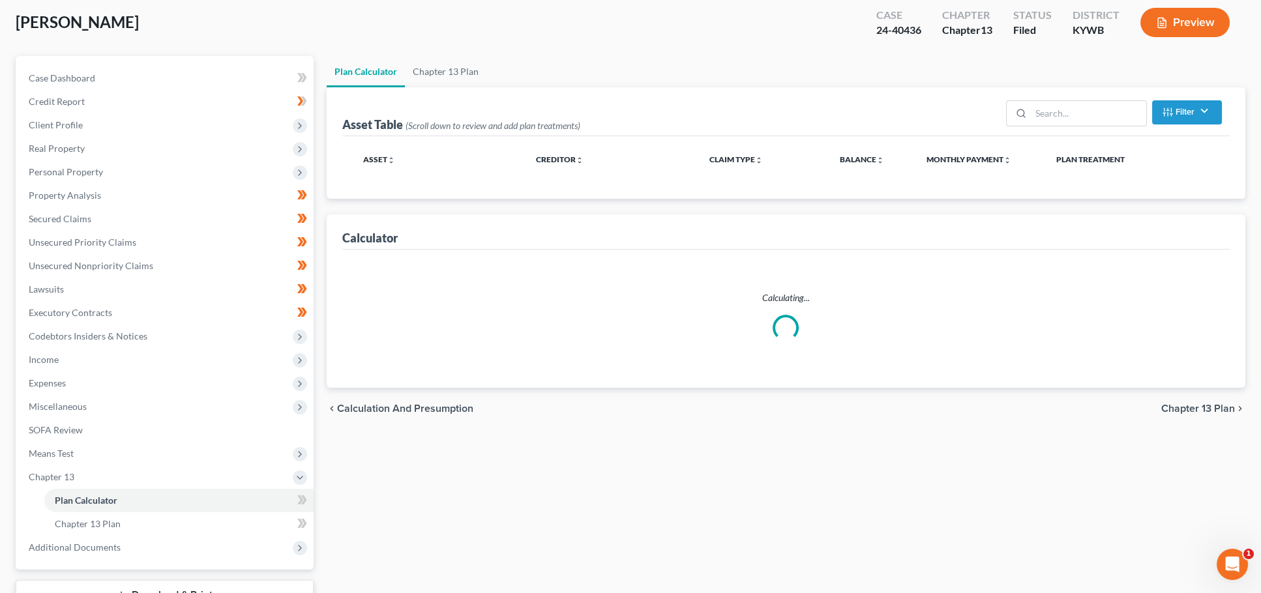
scroll to position [69, 0]
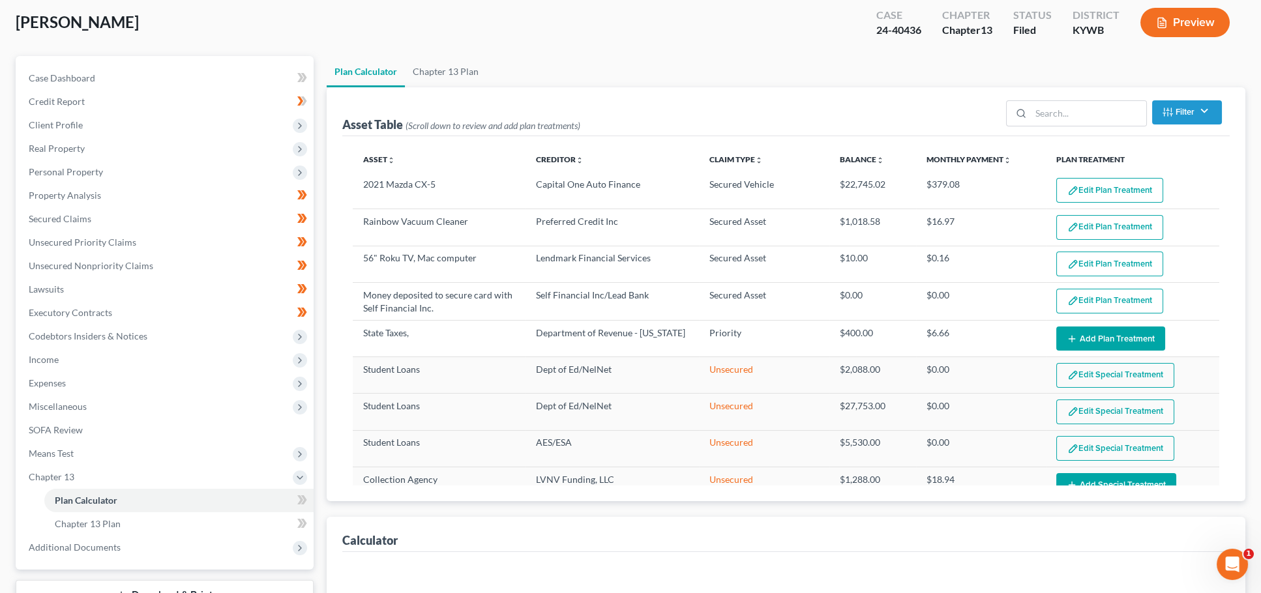
select select "59"
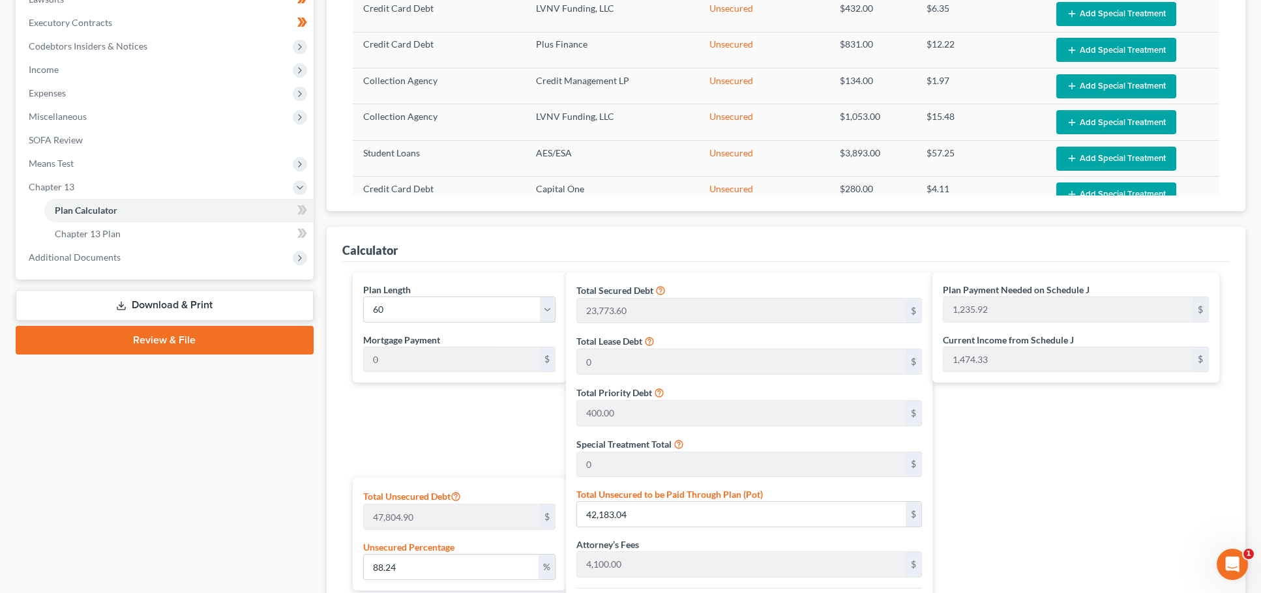
scroll to position [291, 0]
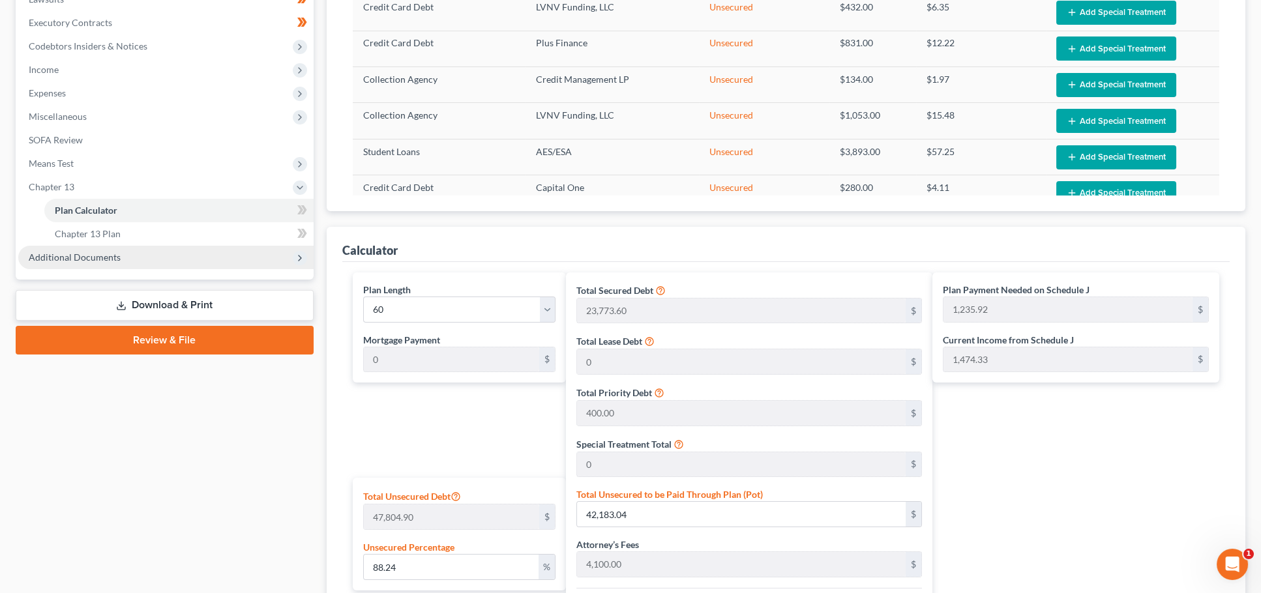
click at [143, 246] on span "Additional Documents" at bounding box center [165, 257] width 295 height 23
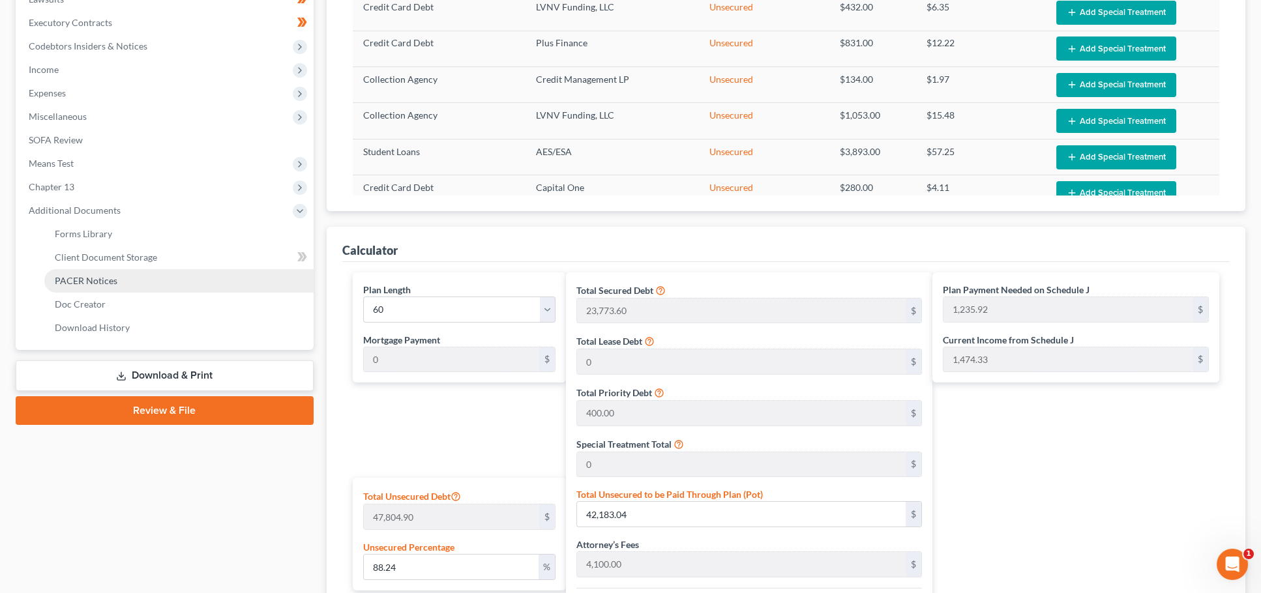
click at [136, 269] on link "PACER Notices" at bounding box center [178, 280] width 269 height 23
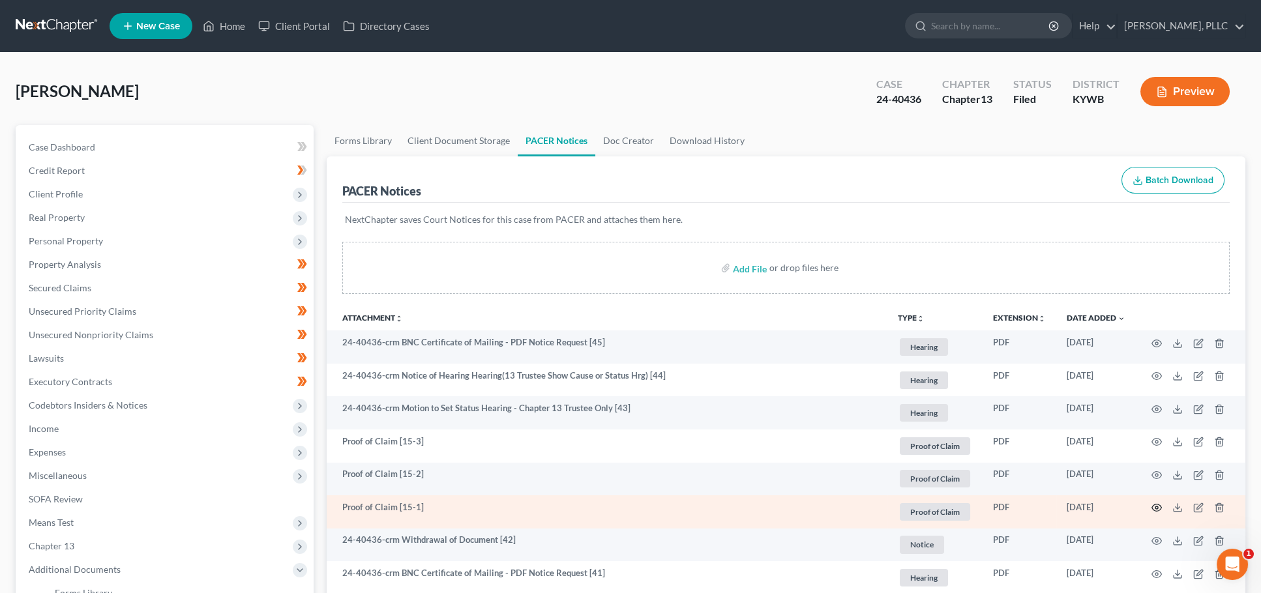
click at [1156, 506] on icon "button" at bounding box center [1157, 508] width 10 height 10
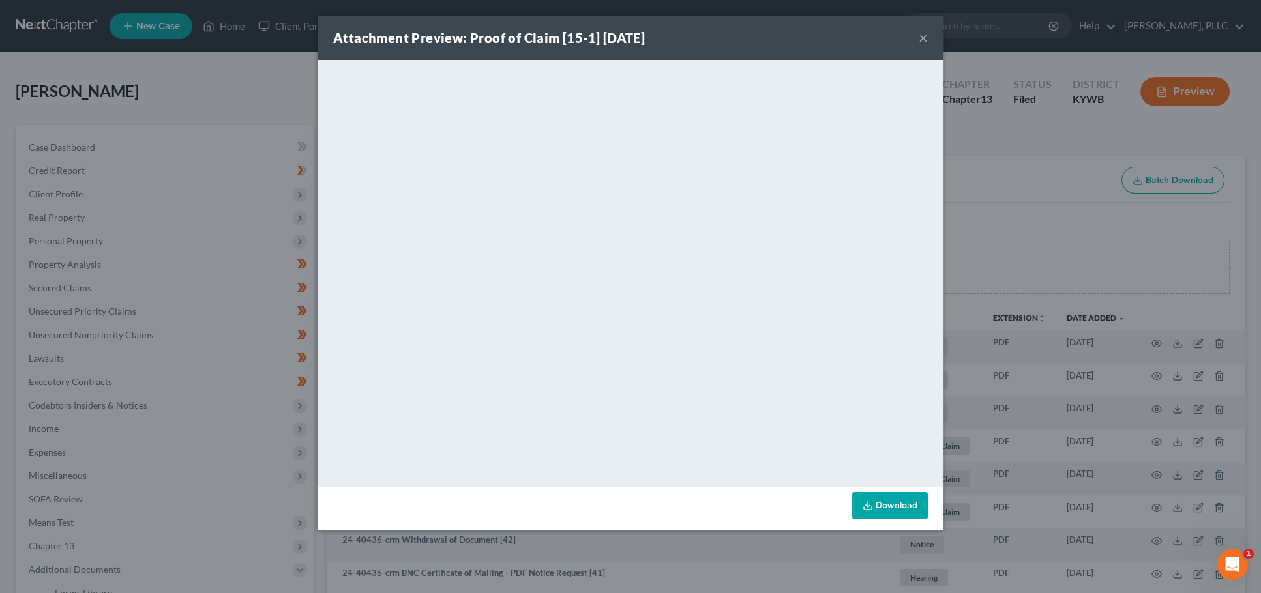
click at [919, 35] on button "×" at bounding box center [923, 38] width 9 height 16
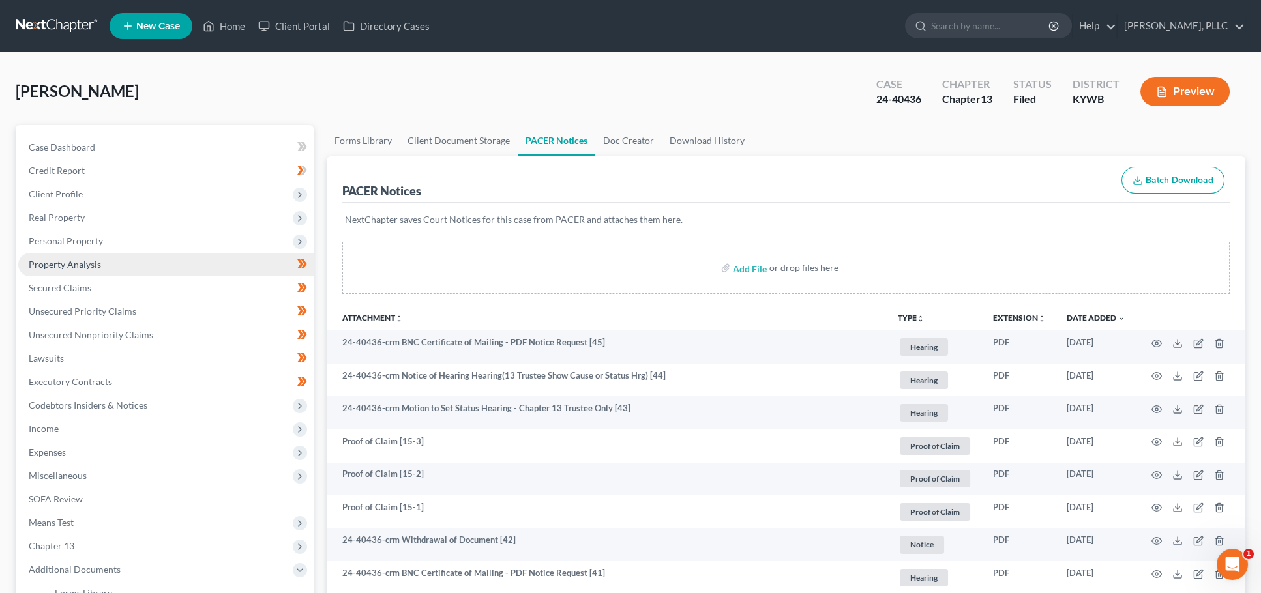
click at [93, 259] on span "Property Analysis" at bounding box center [65, 264] width 72 height 11
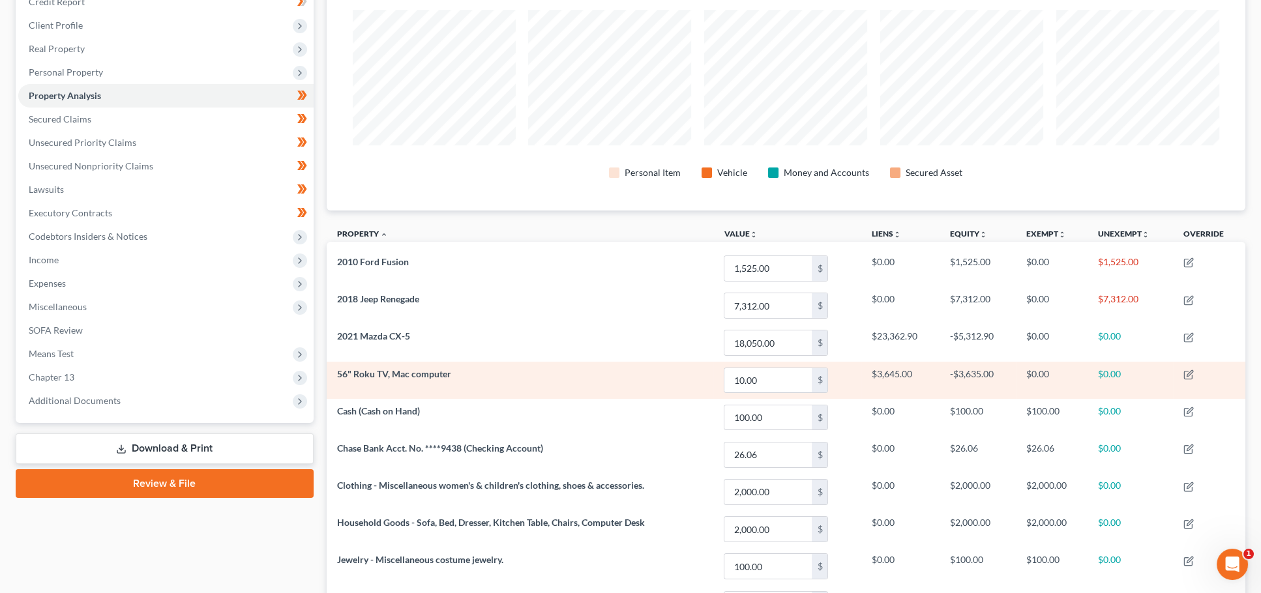
scroll to position [160, 0]
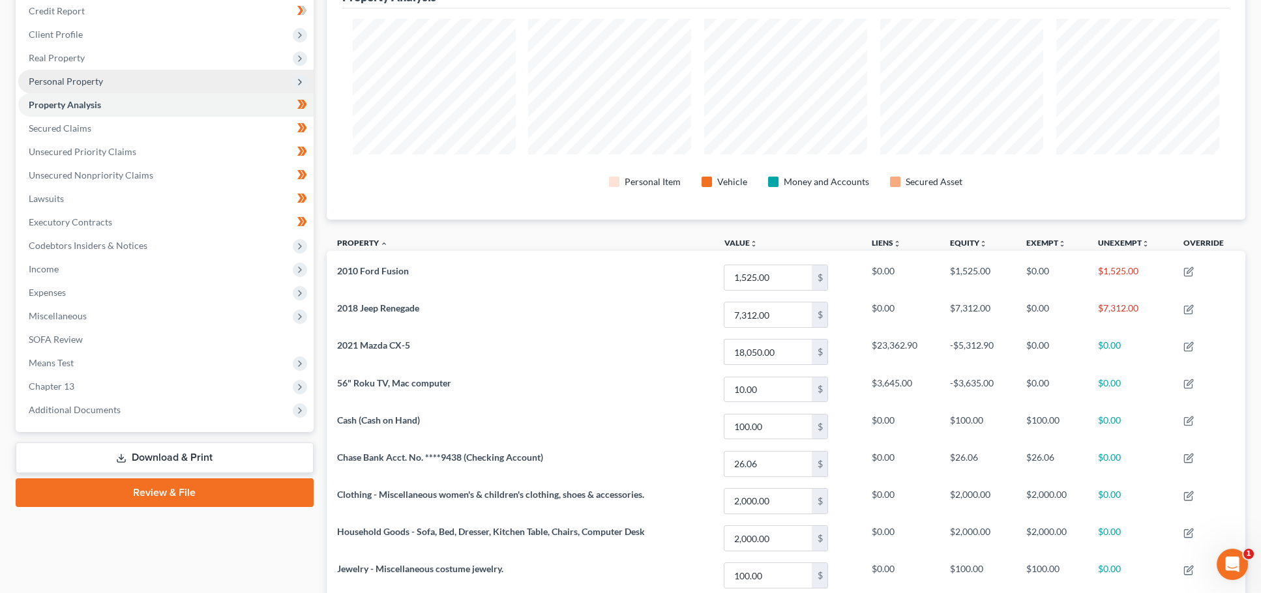
click at [67, 123] on span "Secured Claims" at bounding box center [60, 128] width 63 height 11
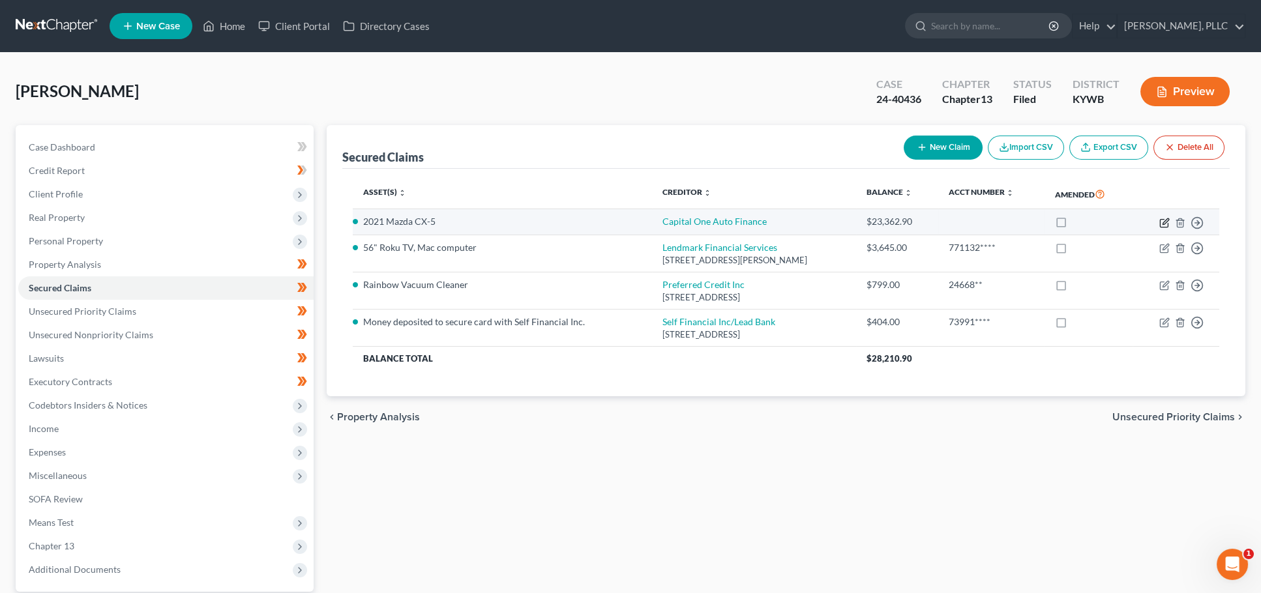
click at [1167, 222] on icon "button" at bounding box center [1164, 223] width 10 height 10
select select "0"
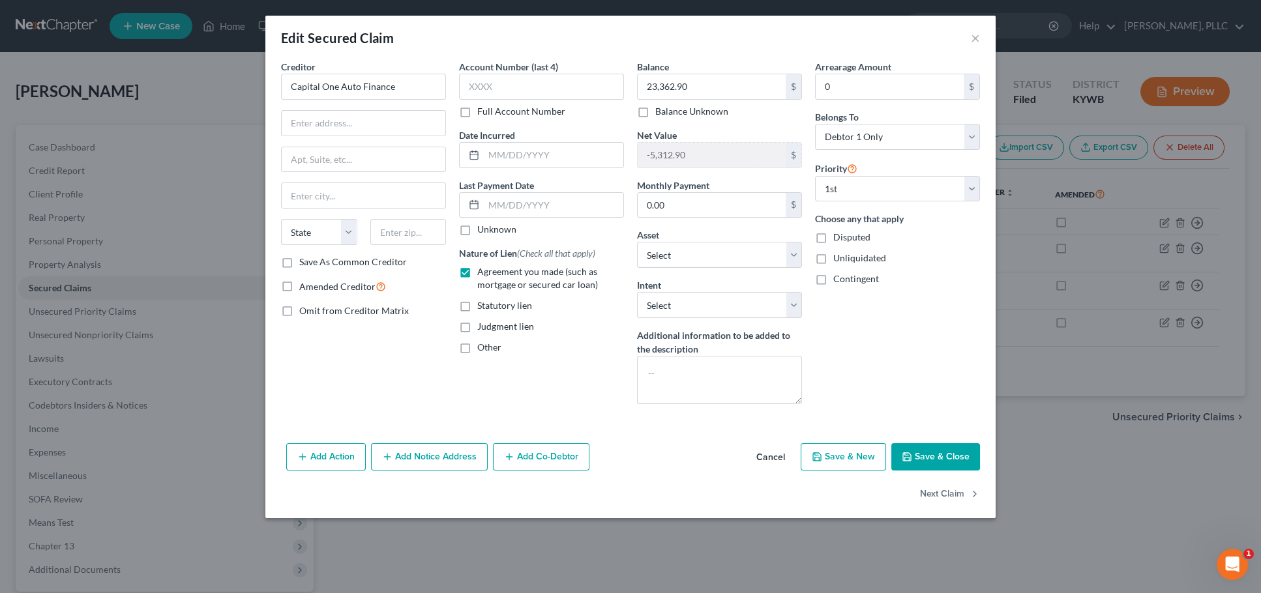
click at [762, 454] on button "Cancel" at bounding box center [771, 458] width 50 height 26
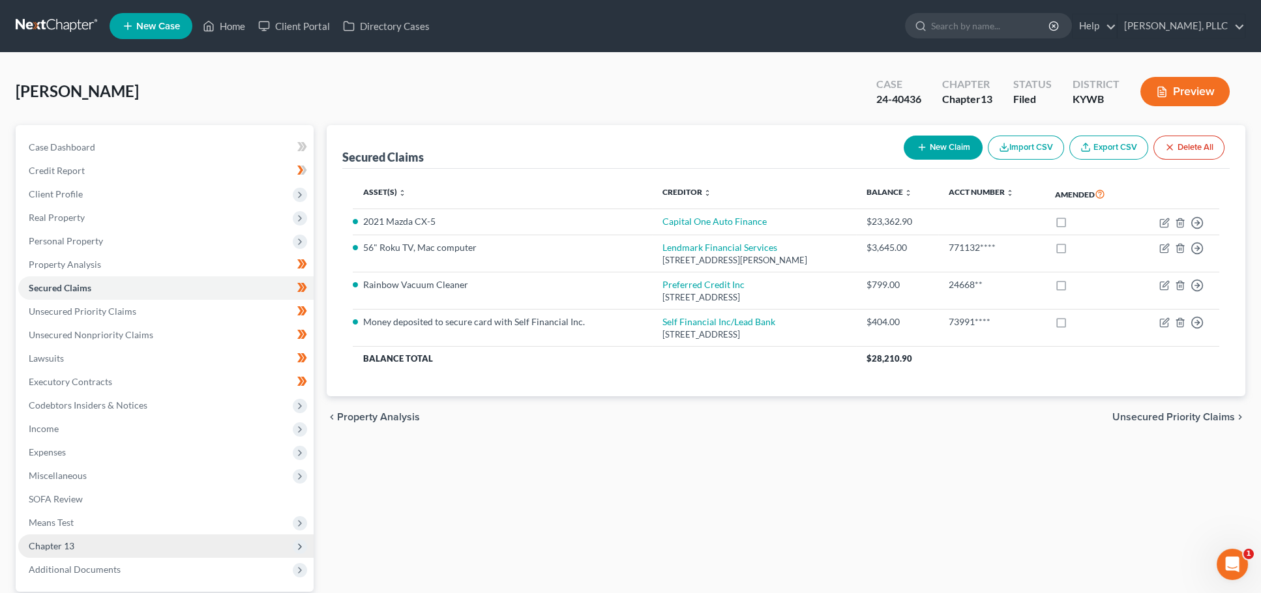
click at [89, 535] on span "Chapter 13" at bounding box center [165, 546] width 295 height 23
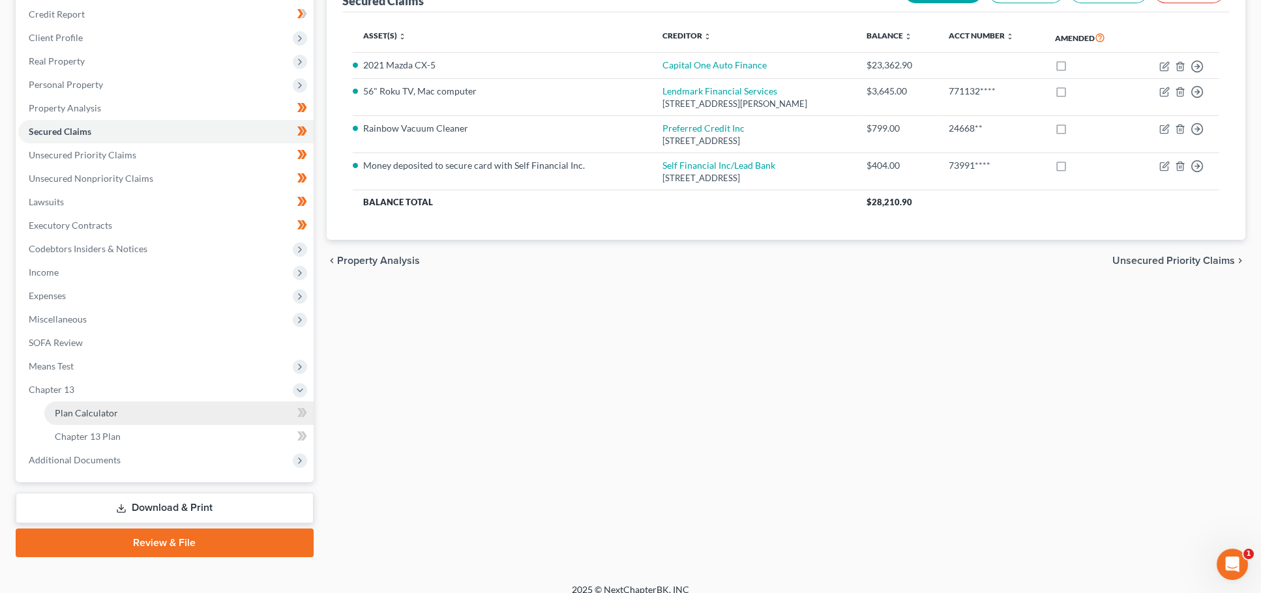
scroll to position [157, 0]
click at [130, 402] on link "Plan Calculator" at bounding box center [178, 413] width 269 height 23
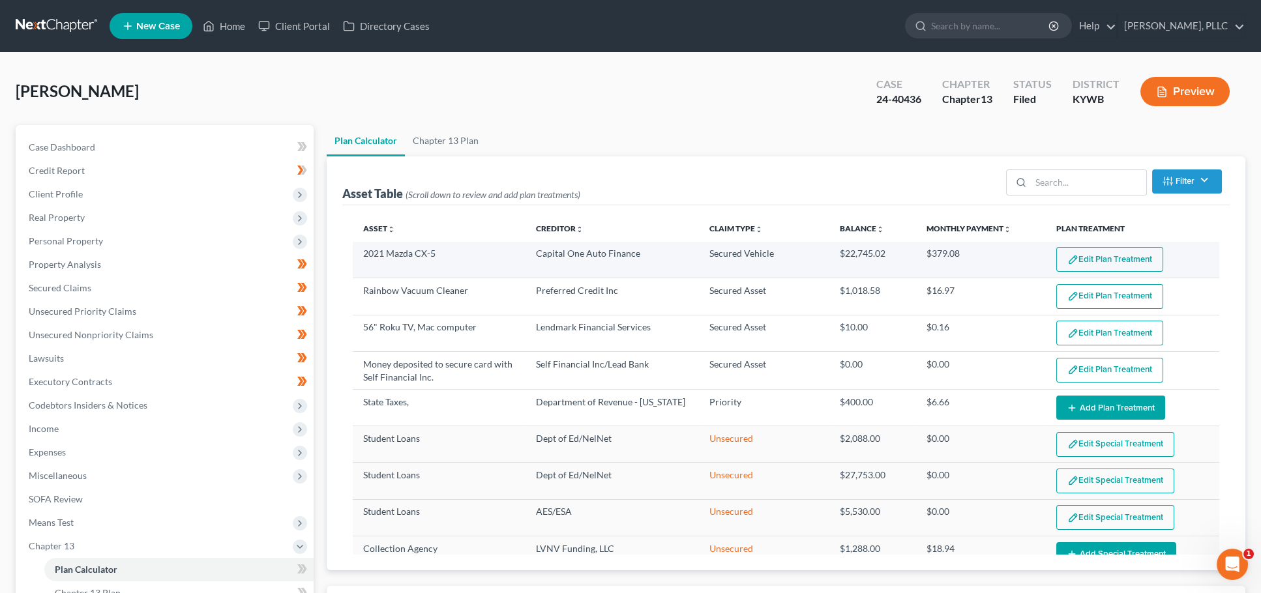
click at [1115, 260] on button "Edit Plan Treatment" at bounding box center [1109, 259] width 107 height 25
select select "59"
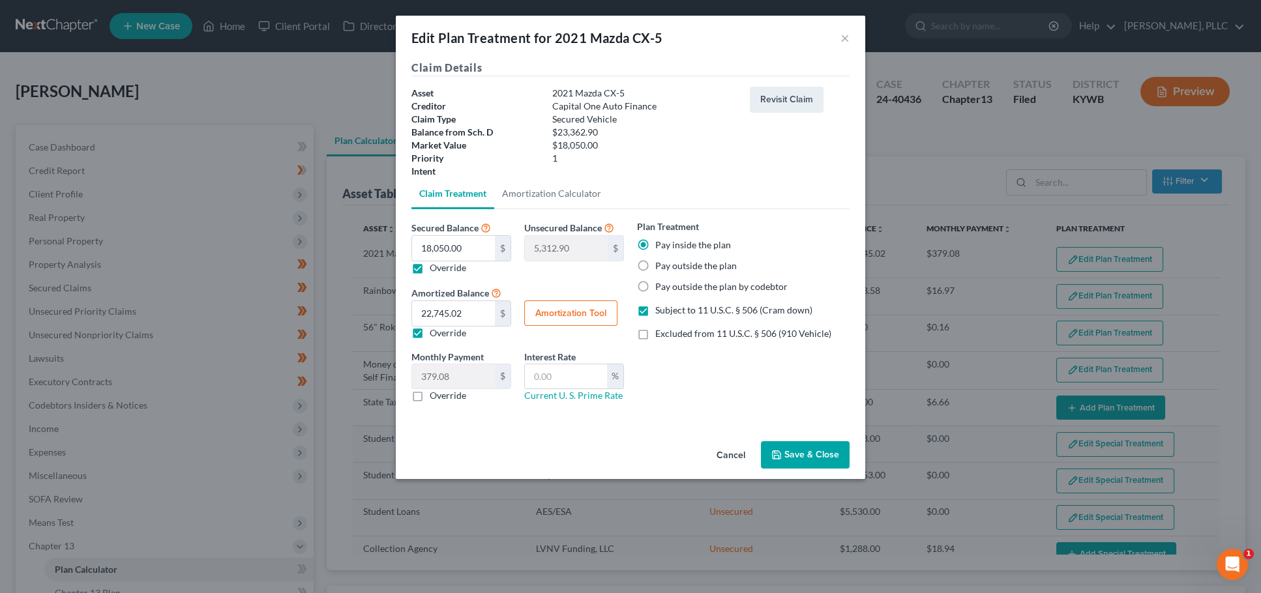
click at [558, 309] on button "Amortization Tool" at bounding box center [570, 314] width 93 height 26
type input "18,050.00"
type input "60"
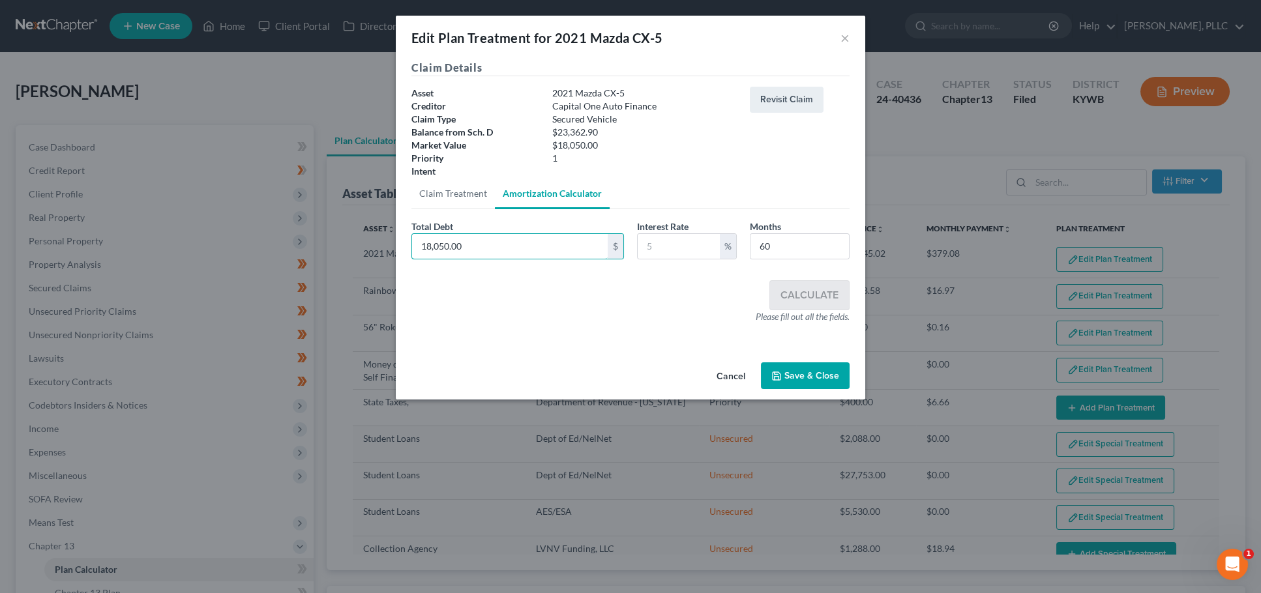
drag, startPoint x: 533, startPoint y: 243, endPoint x: 211, endPoint y: 209, distance: 324.6
click at [211, 209] on div "Edit Plan Treatment for 2021 Mazda CX-5 × Claim Details Asset 2021 Mazda CX-5 C…" at bounding box center [630, 296] width 1261 height 593
type input "10,449.69"
click at [668, 243] on input "text" at bounding box center [679, 246] width 82 height 25
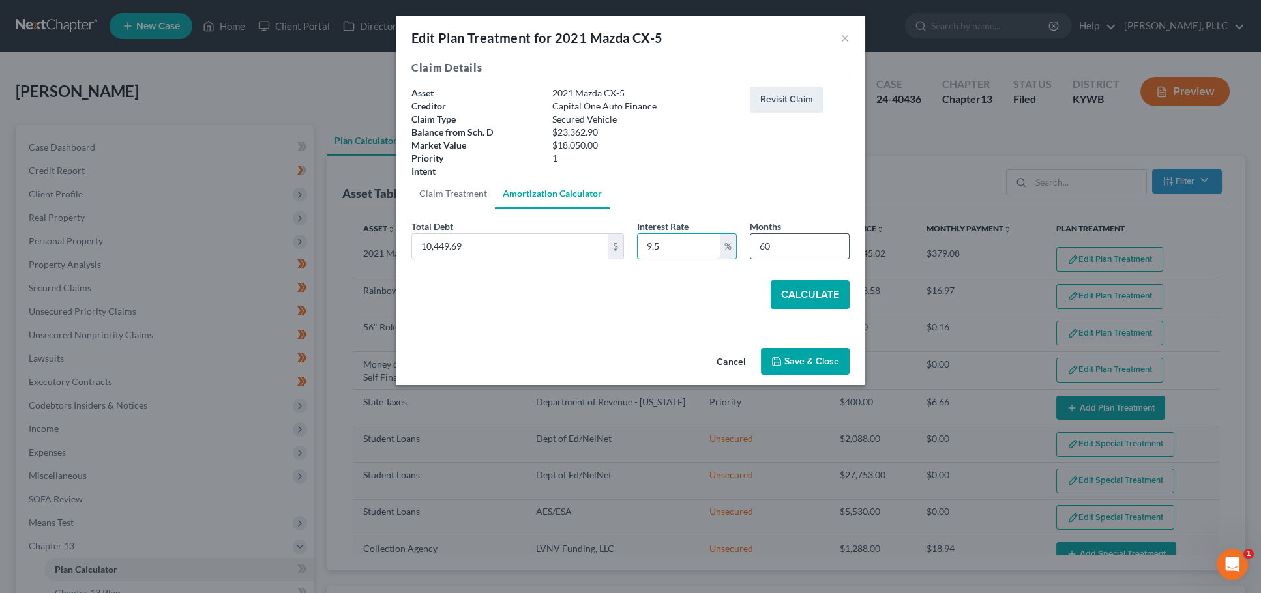
type input "9.5"
drag, startPoint x: 777, startPoint y: 245, endPoint x: 721, endPoint y: 246, distance: 55.4
click at [721, 246] on div "Total Debt 10,449.69 $ Interest Rate 9.5 % Months 60" at bounding box center [630, 245] width 451 height 50
type input "45"
click at [809, 280] on button "Calculate" at bounding box center [810, 294] width 79 height 29
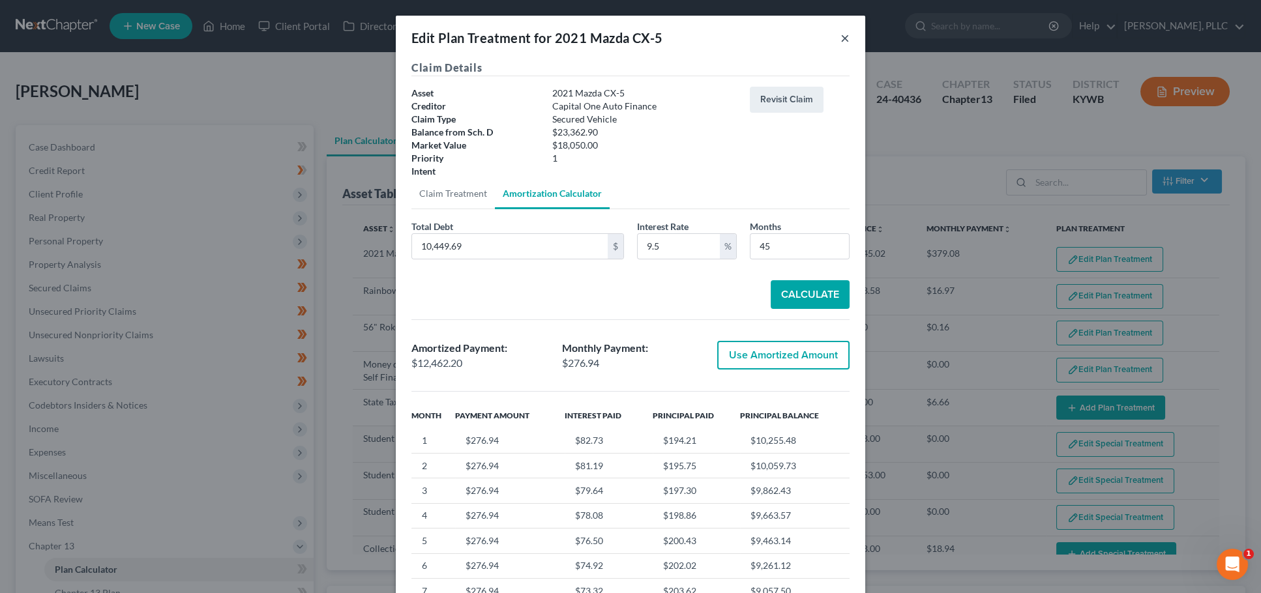
click at [848, 36] on button "×" at bounding box center [845, 38] width 9 height 16
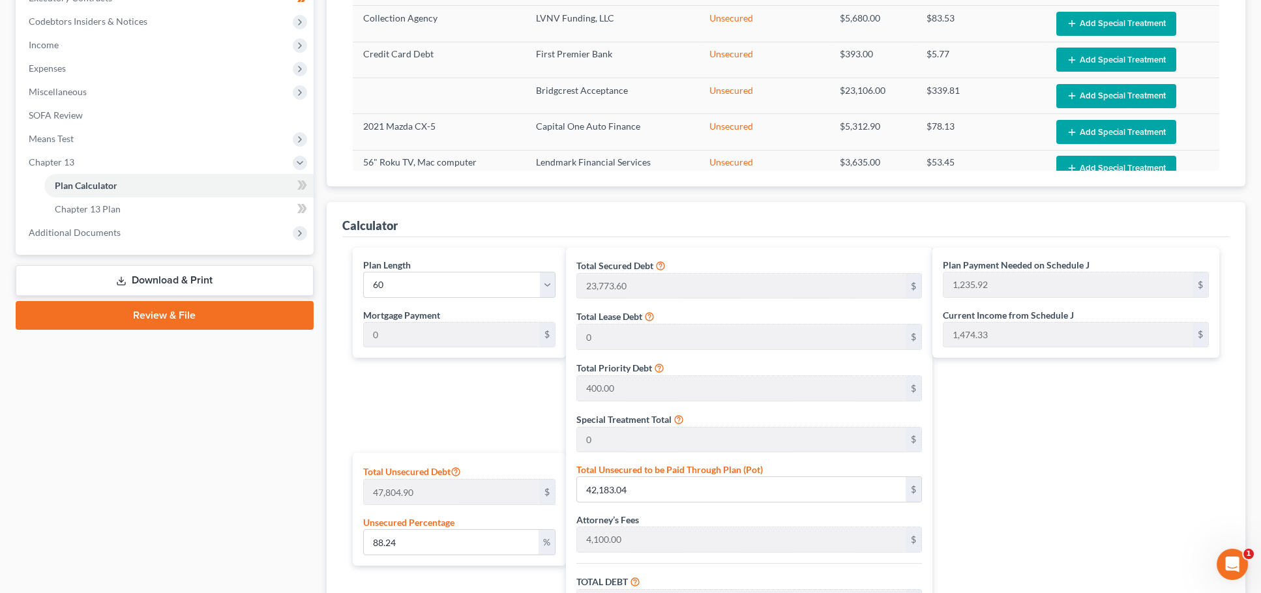
scroll to position [385, 0]
click at [139, 228] on span "Additional Documents" at bounding box center [165, 231] width 295 height 23
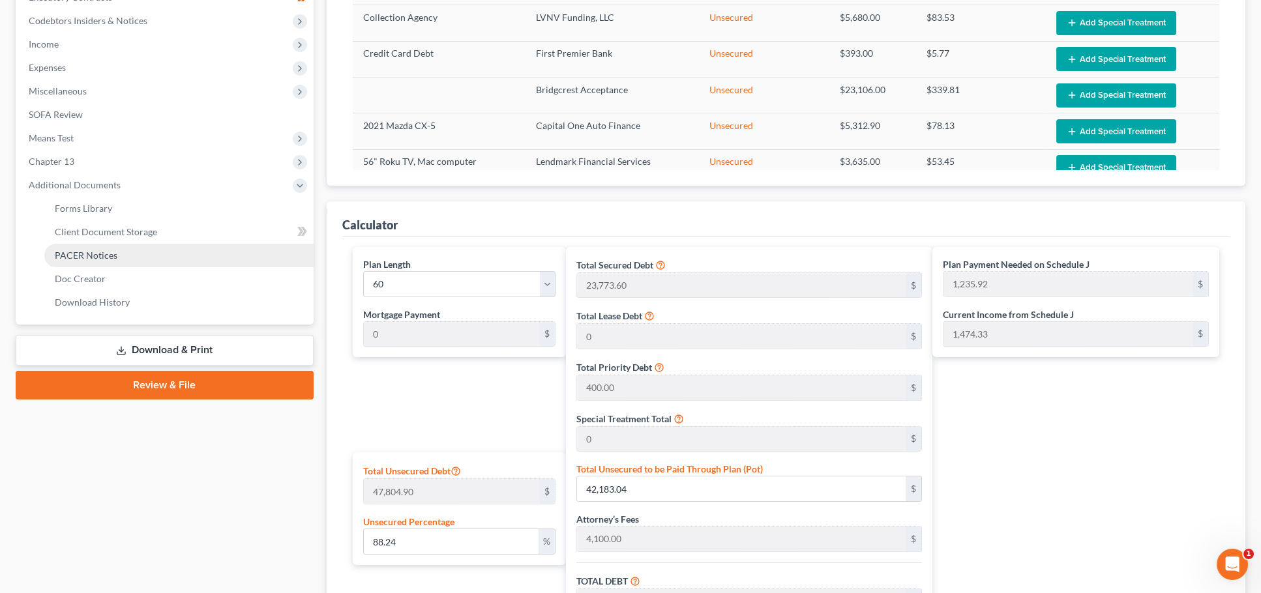
click at [113, 248] on link "PACER Notices" at bounding box center [178, 255] width 269 height 23
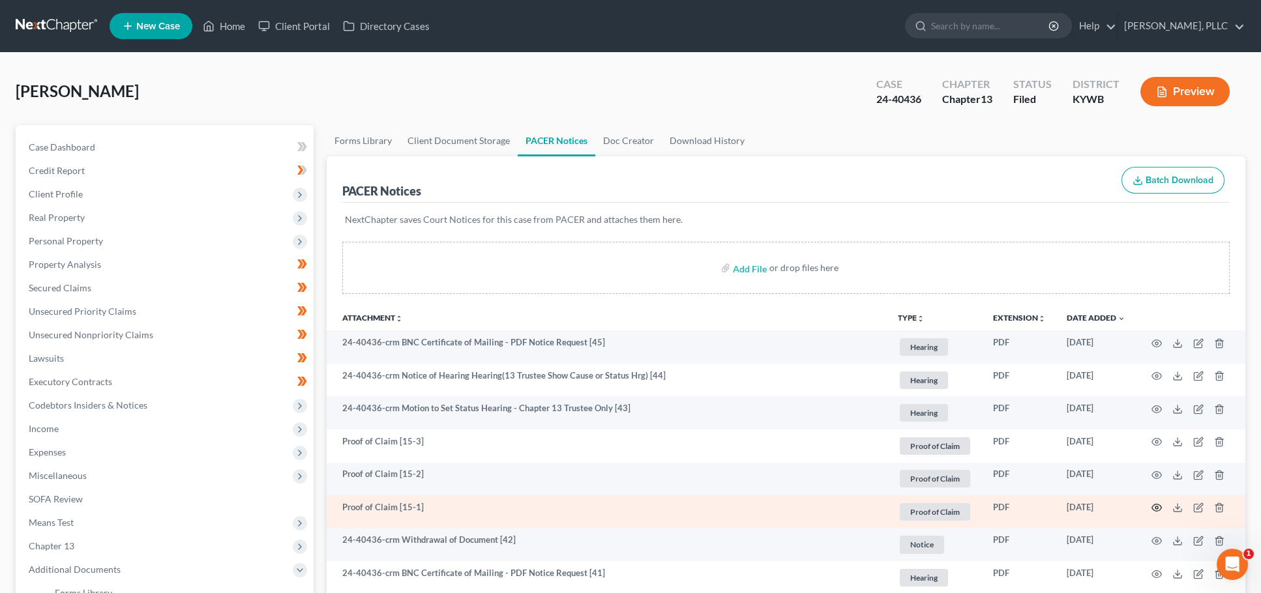
click at [1156, 507] on circle "button" at bounding box center [1157, 508] width 3 height 3
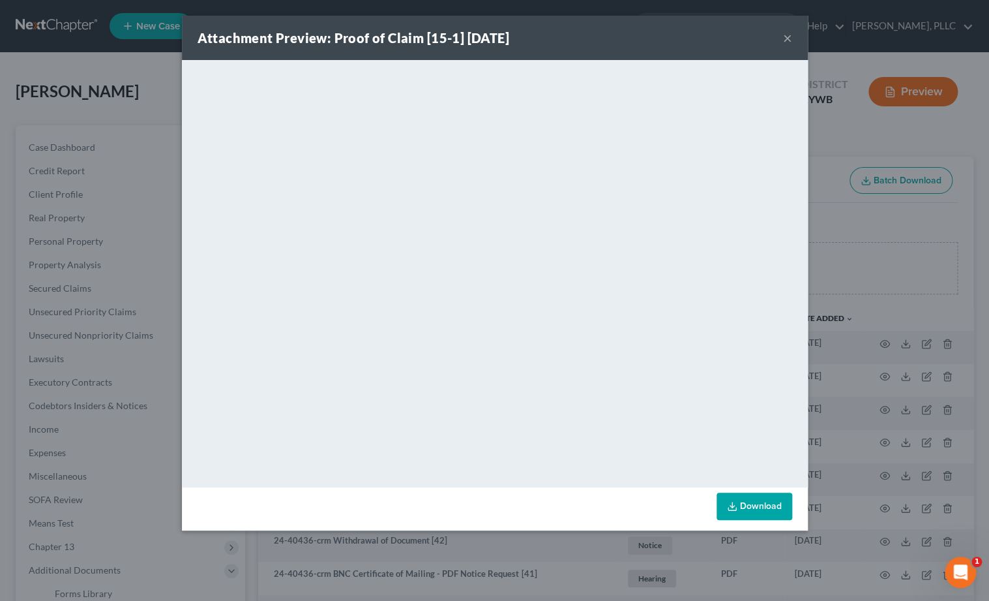
click at [789, 40] on button "×" at bounding box center [787, 38] width 9 height 16
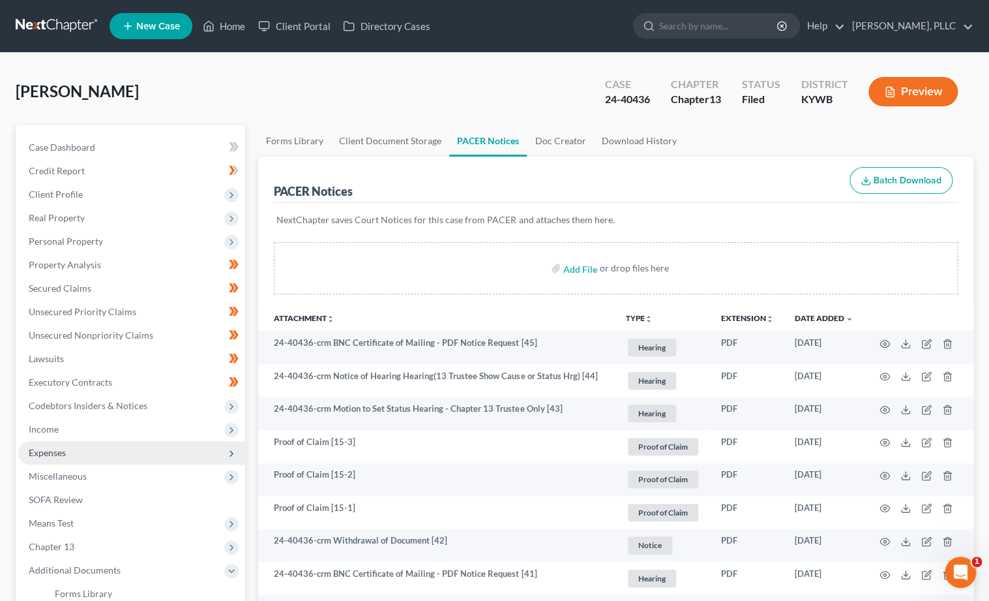
click at [110, 444] on span "Expenses" at bounding box center [131, 452] width 227 height 23
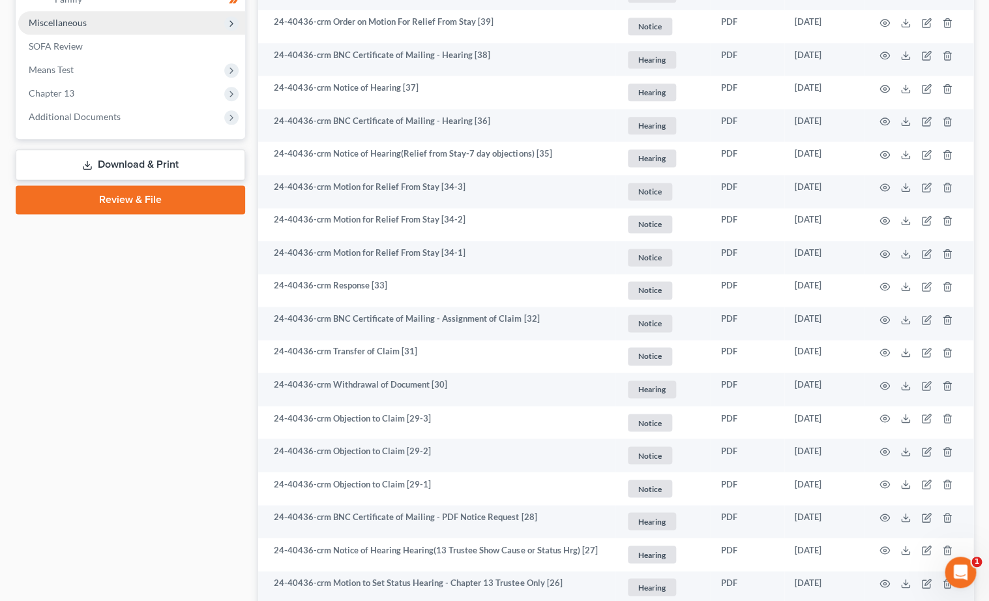
scroll to position [627, 0]
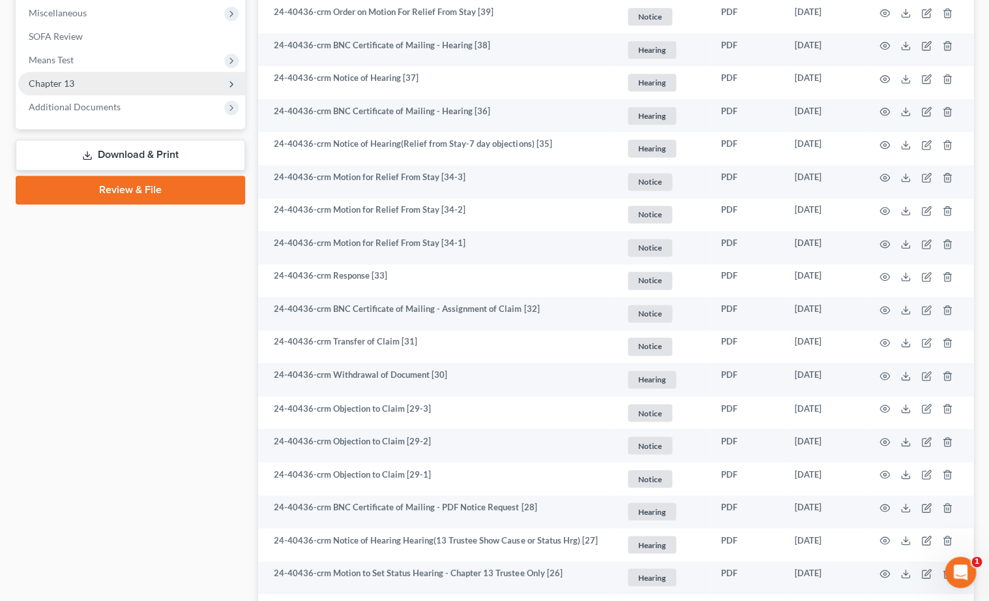
click at [82, 74] on span "Chapter 13" at bounding box center [131, 83] width 227 height 23
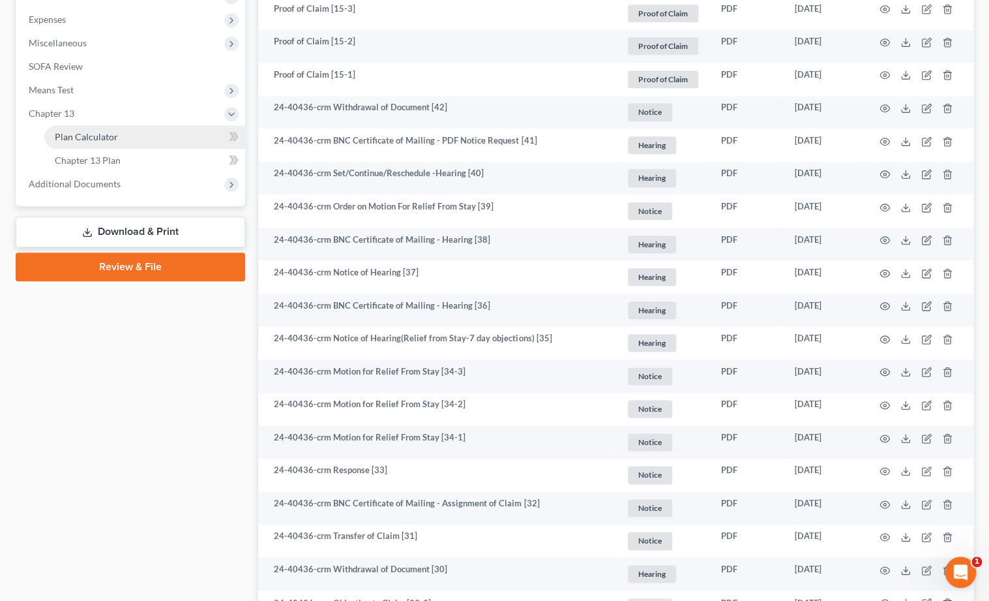
click at [128, 129] on link "Plan Calculator" at bounding box center [144, 136] width 201 height 23
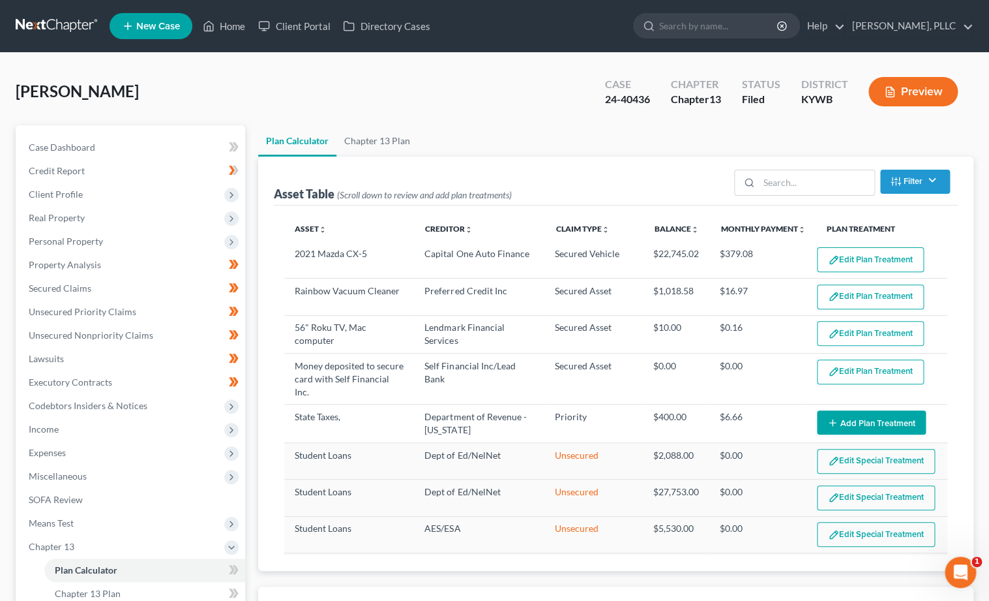
select select "59"
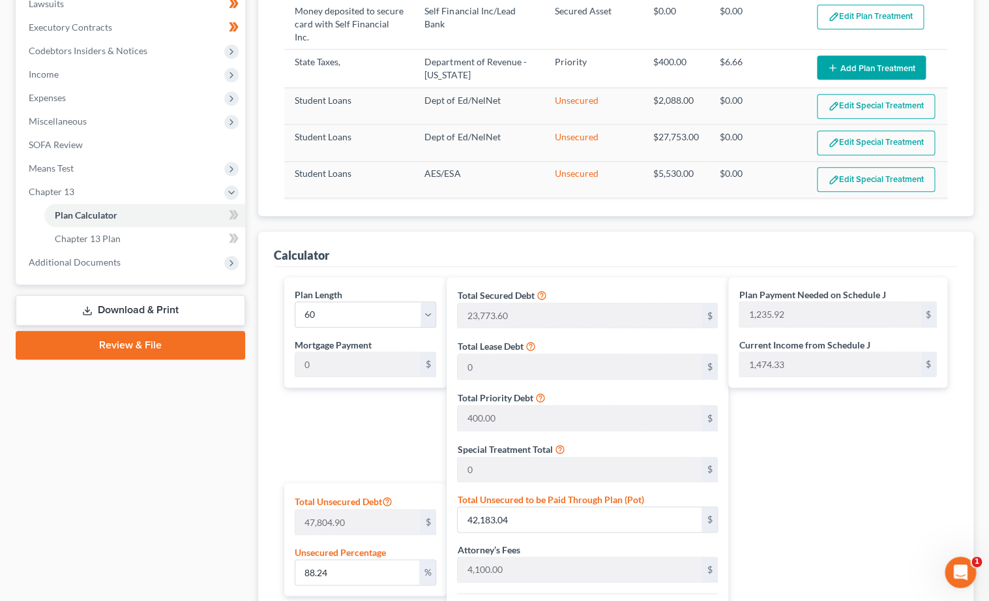
scroll to position [362, 0]
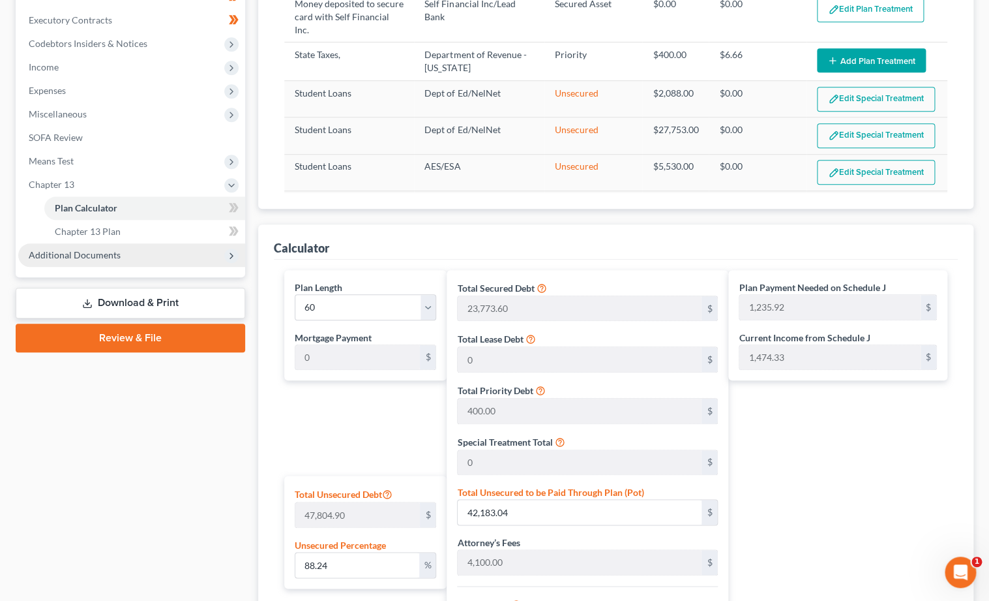
click at [118, 243] on span "Additional Documents" at bounding box center [131, 254] width 227 height 23
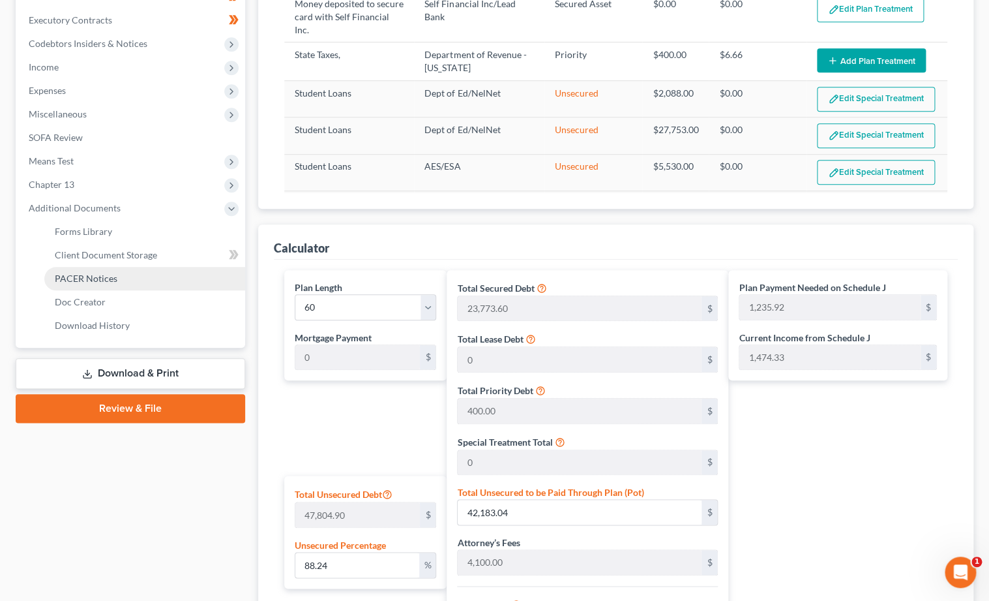
click at [99, 270] on link "PACER Notices" at bounding box center [144, 278] width 201 height 23
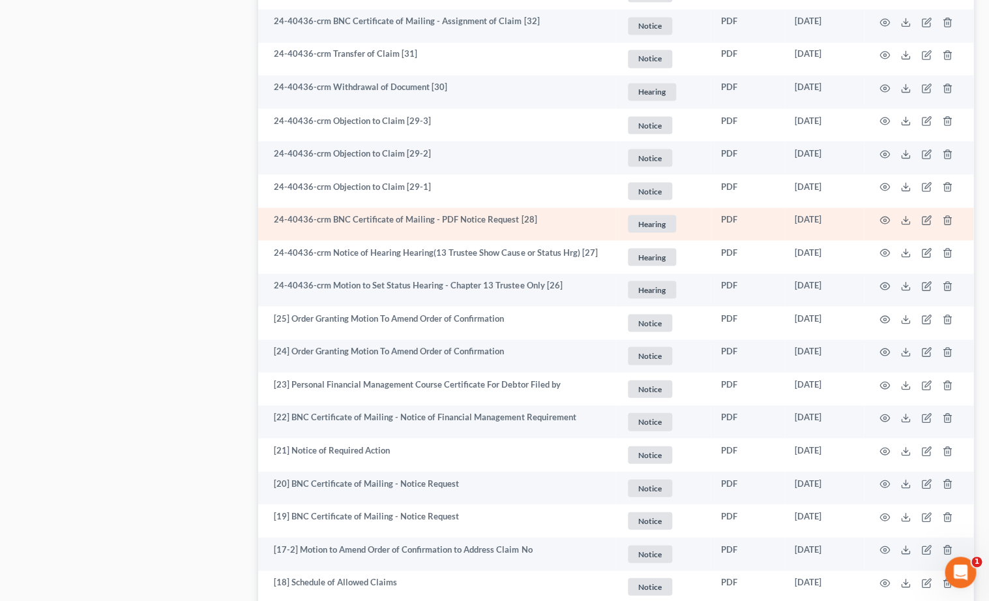
scroll to position [916, 0]
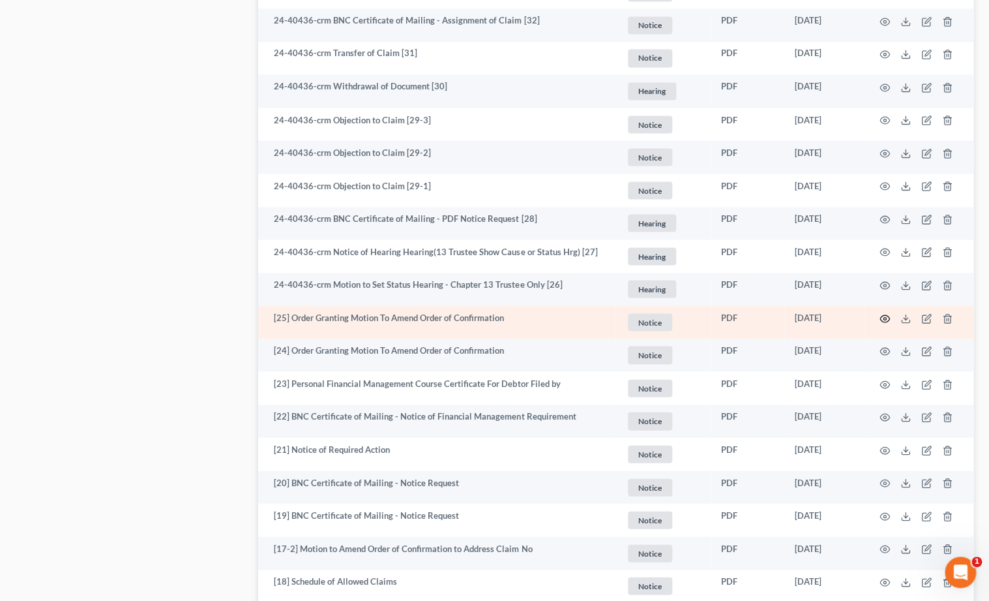
click at [884, 317] on circle "button" at bounding box center [885, 318] width 3 height 3
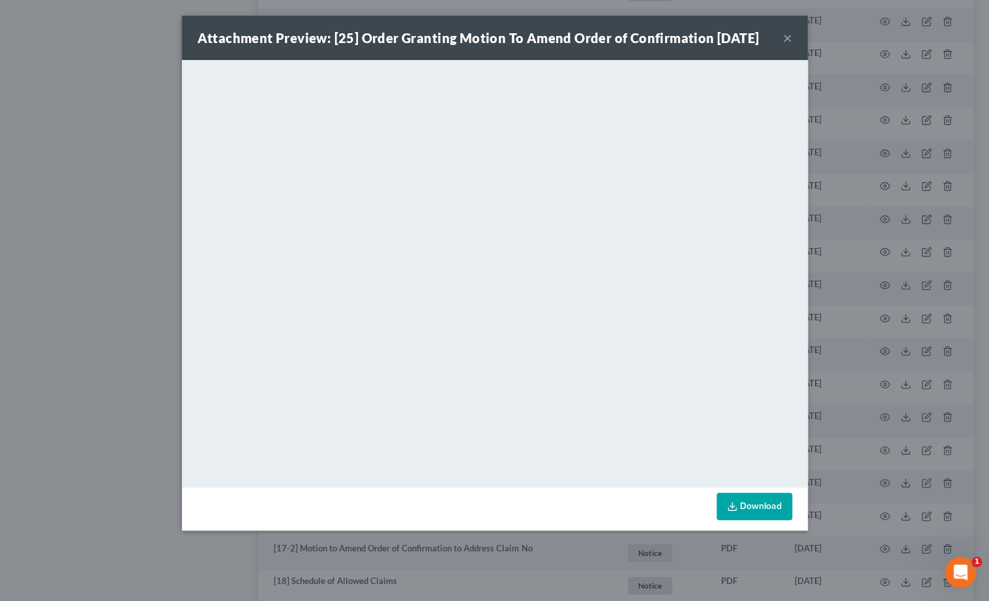
click at [791, 46] on button "×" at bounding box center [787, 38] width 9 height 16
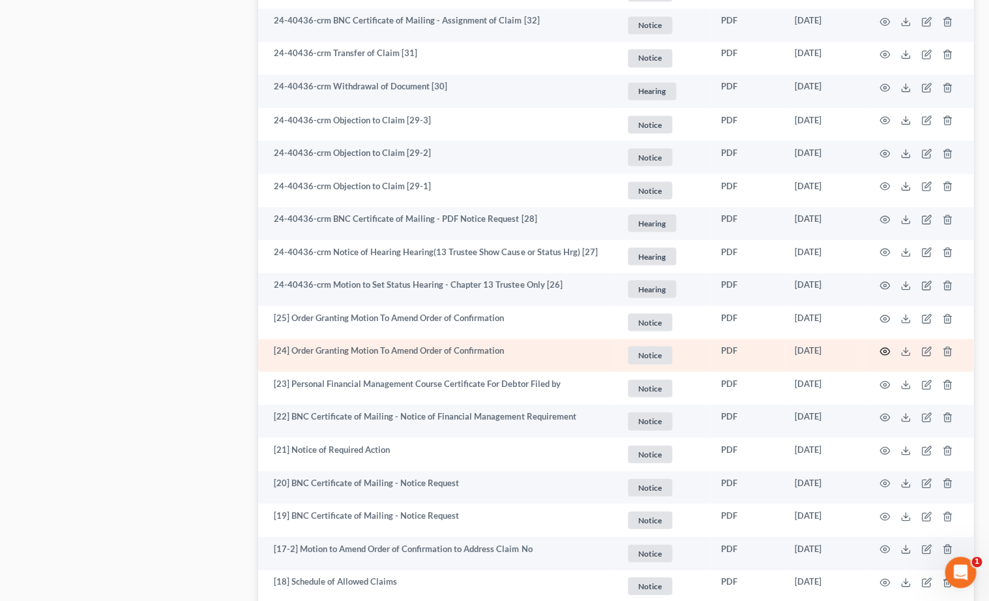
click at [889, 346] on icon "button" at bounding box center [885, 351] width 10 height 10
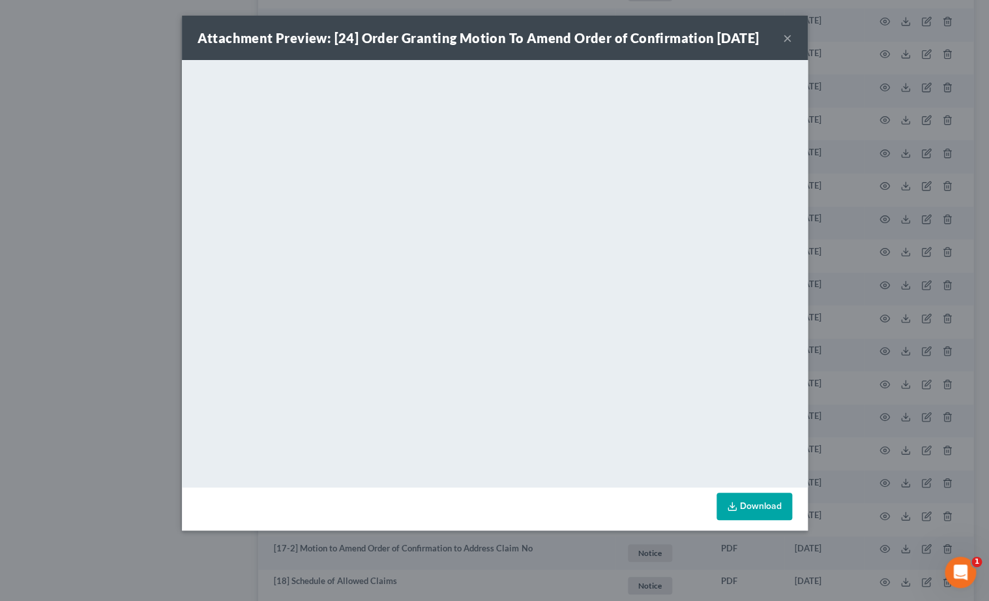
click at [784, 45] on button "×" at bounding box center [787, 38] width 9 height 16
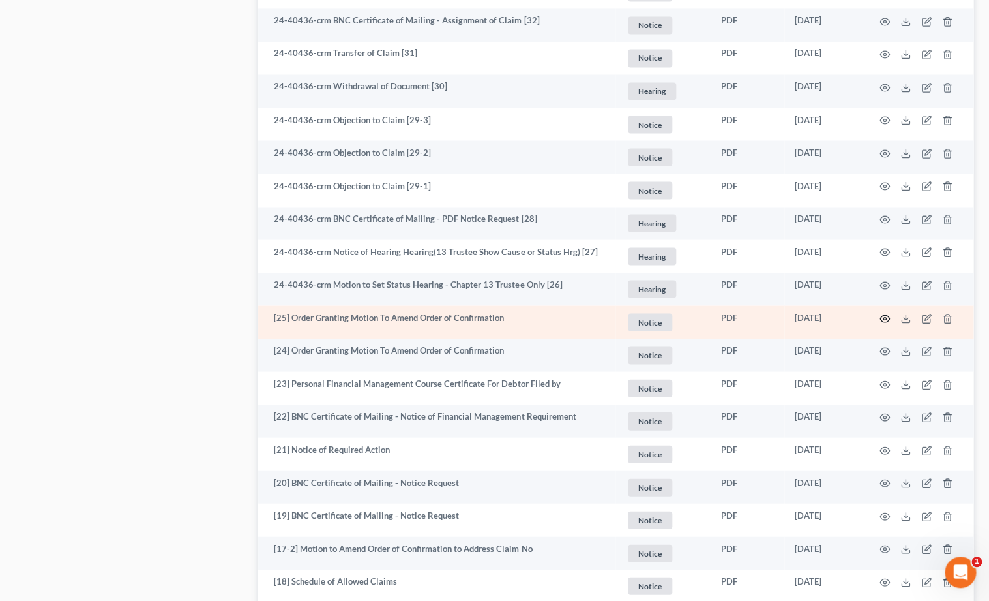
click at [882, 313] on icon "button" at bounding box center [885, 318] width 10 height 10
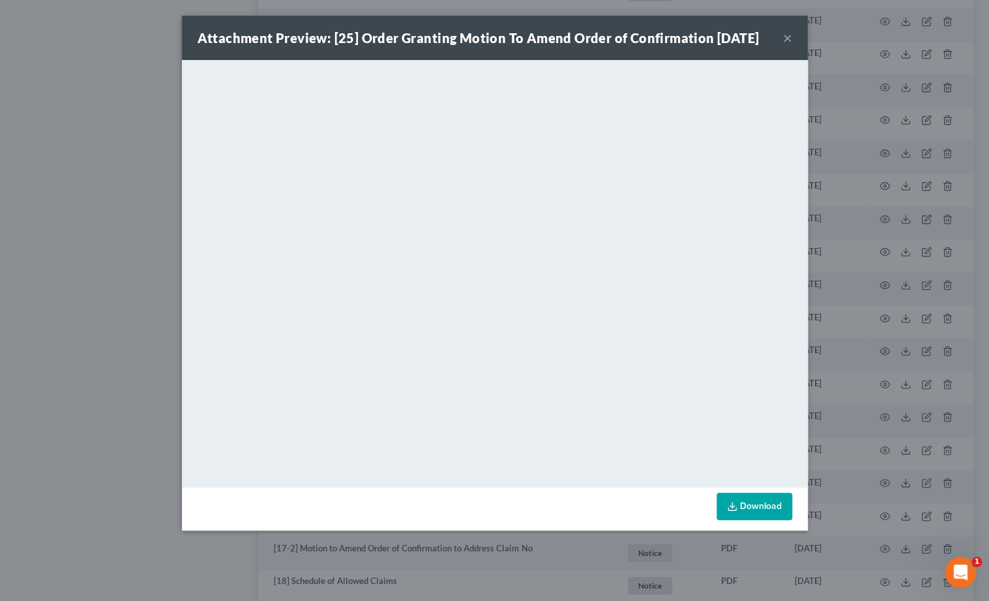
click at [790, 46] on button "×" at bounding box center [787, 38] width 9 height 16
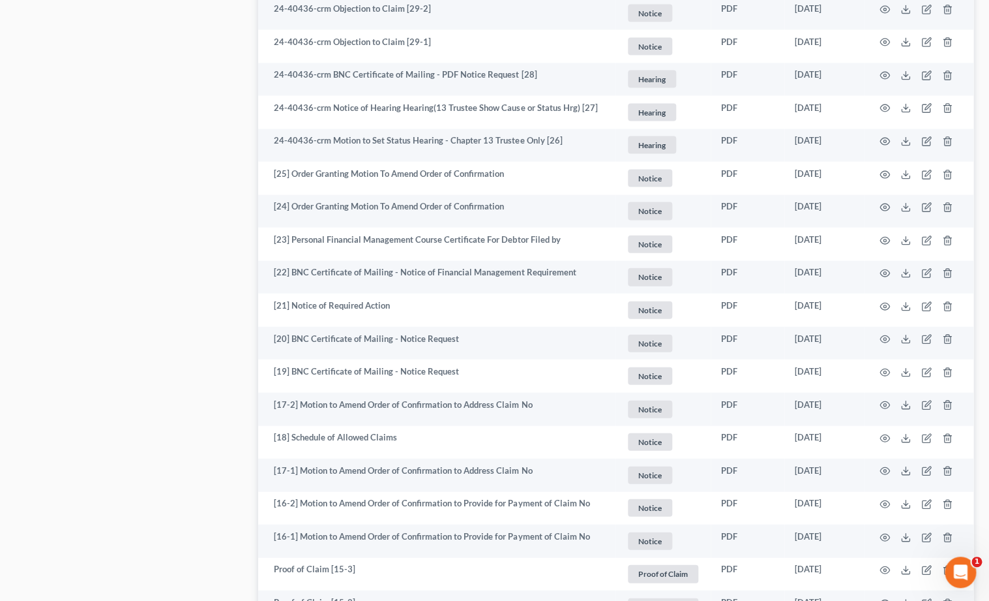
scroll to position [1058, 0]
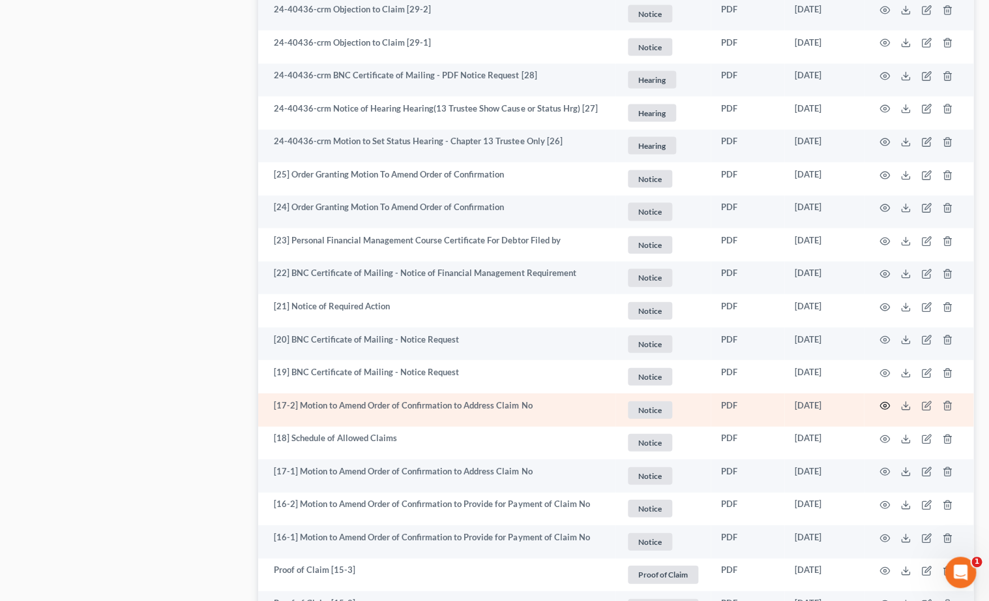
click at [884, 402] on icon "button" at bounding box center [885, 405] width 10 height 7
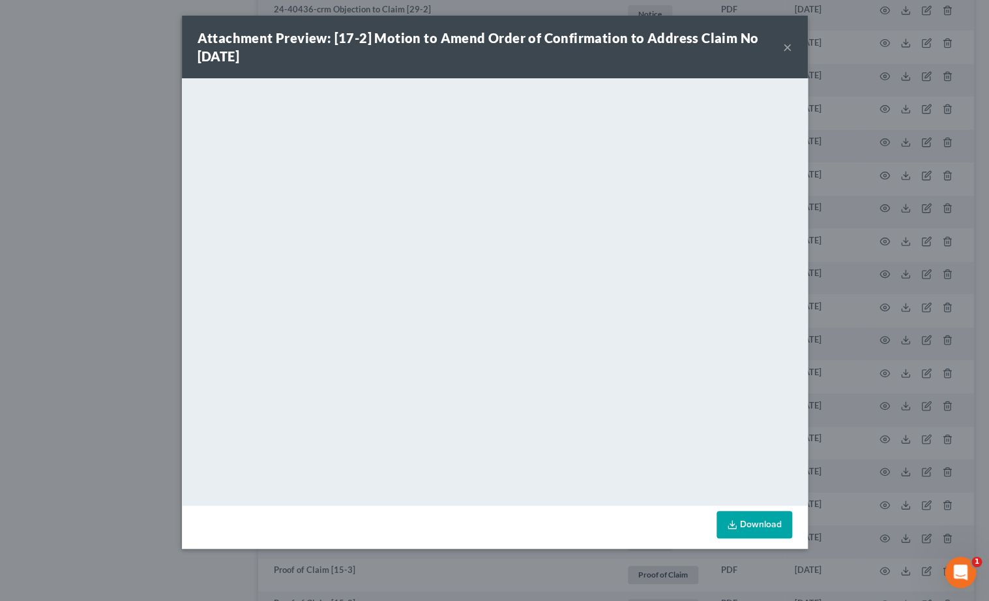
click at [792, 50] on div "Attachment Preview: [17-2] Motion to Amend Order of Confirmation to Address Cla…" at bounding box center [495, 47] width 626 height 63
click at [784, 48] on button "×" at bounding box center [787, 47] width 9 height 16
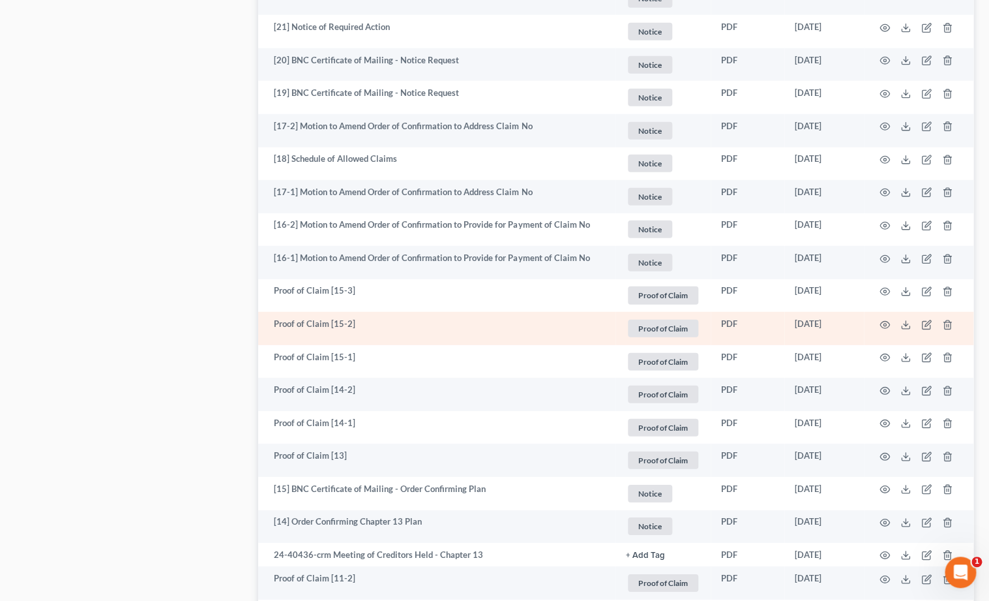
scroll to position [1364, 0]
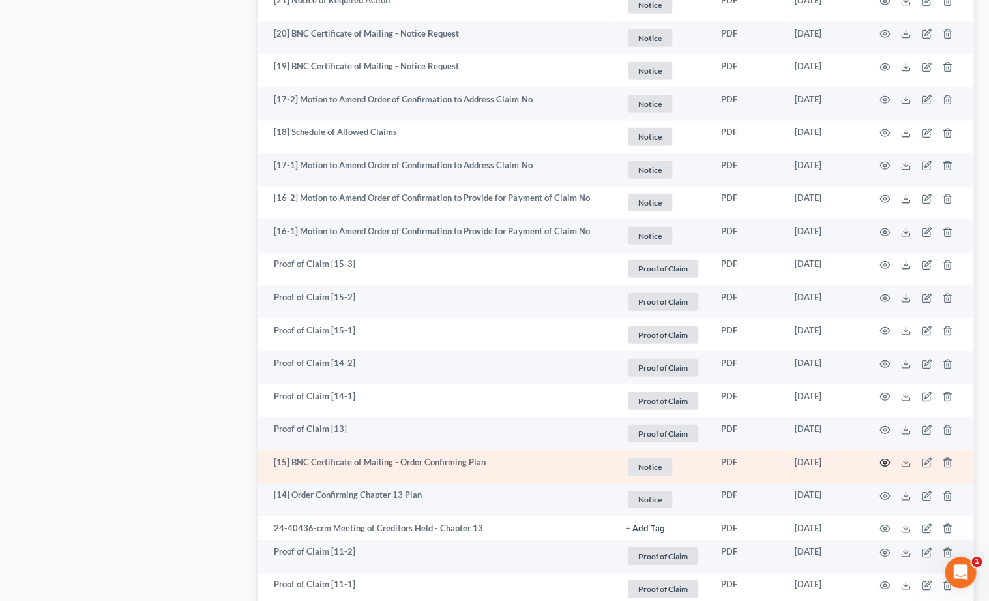
click at [882, 457] on icon "button" at bounding box center [885, 462] width 10 height 10
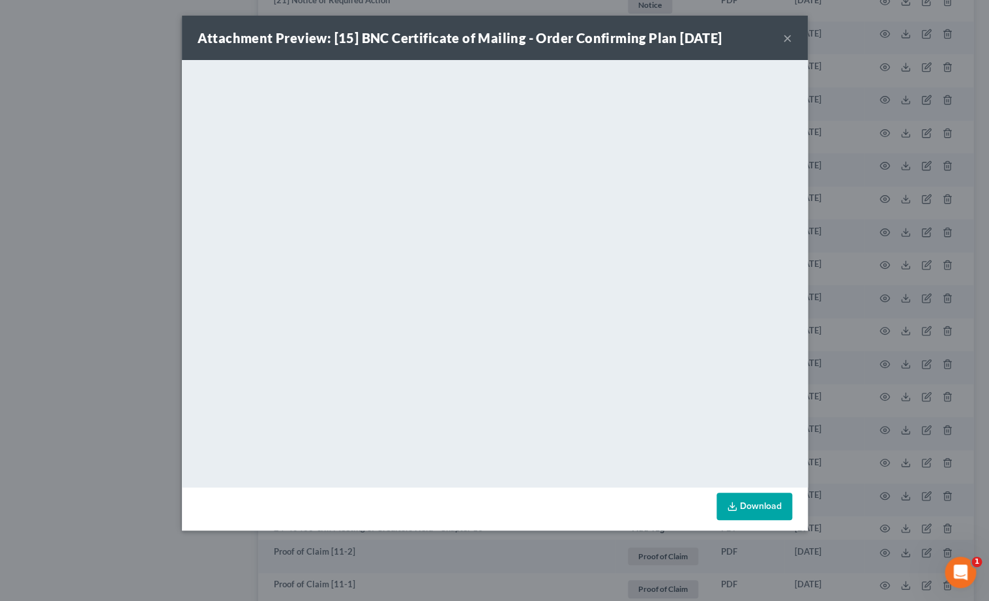
click at [784, 38] on button "×" at bounding box center [787, 38] width 9 height 16
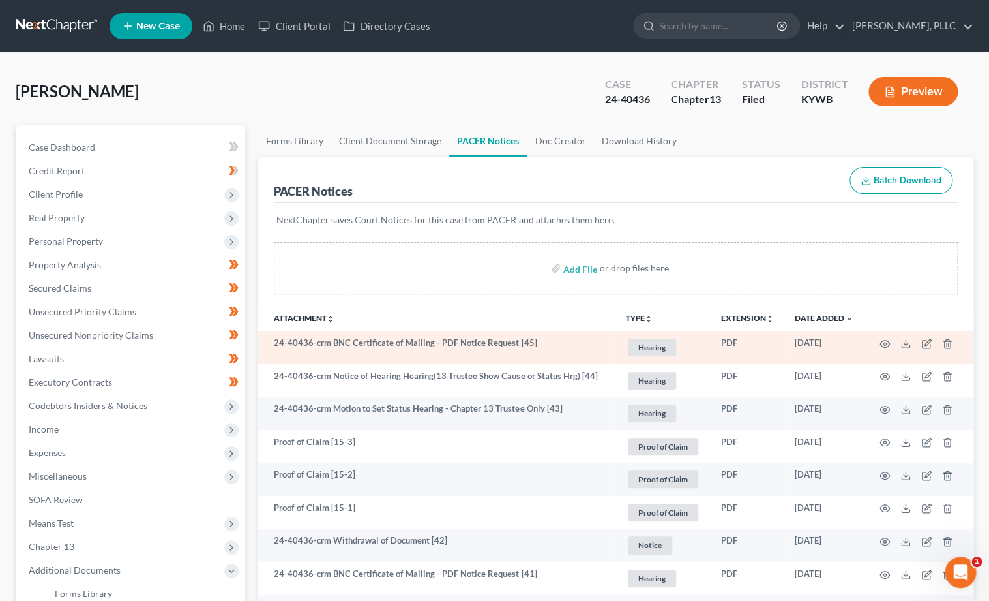
scroll to position [0, 0]
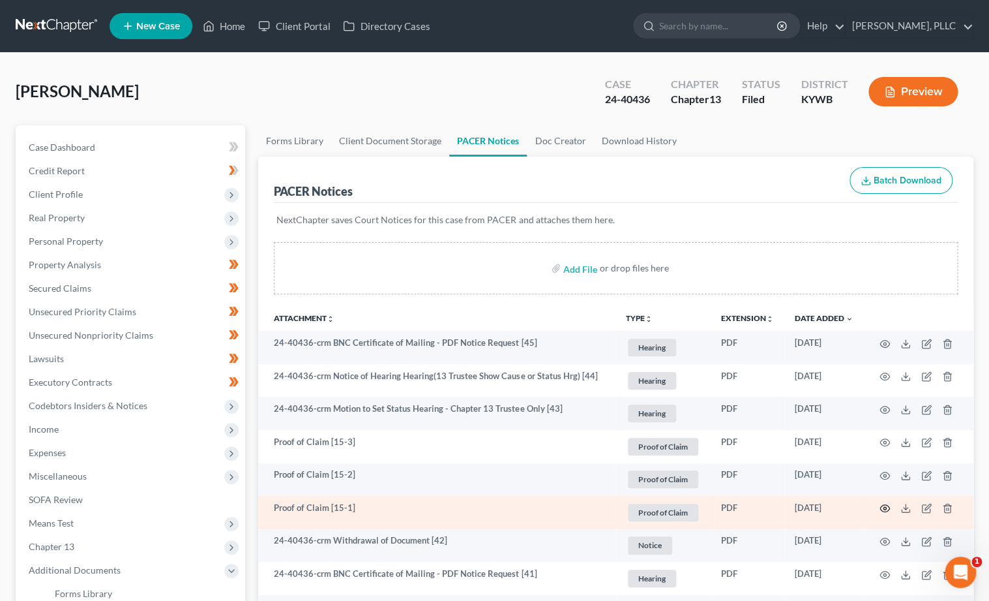
click at [881, 504] on icon "button" at bounding box center [885, 508] width 10 height 10
